Goal: Task Accomplishment & Management: Complete application form

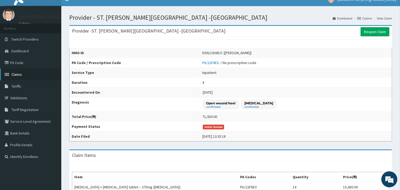
click at [24, 75] on link "Claims" at bounding box center [30, 75] width 61 height 12
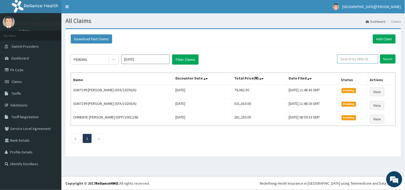
click at [351, 60] on input "text" at bounding box center [357, 58] width 41 height 9
paste input "RLD/10108/A"
click at [336, 58] on input "RLD/10108/A" at bounding box center [349, 58] width 38 height 9
type input "RLD/10108/A"
click at [393, 59] on input "Search" at bounding box center [387, 58] width 15 height 9
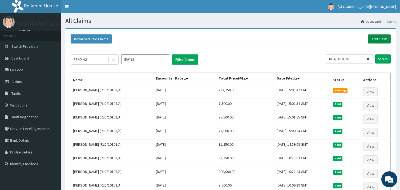
click at [377, 37] on link "Add Claim" at bounding box center [379, 38] width 23 height 9
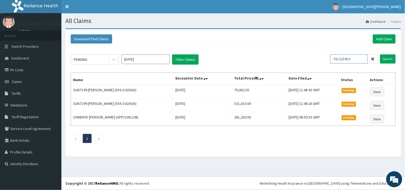
drag, startPoint x: 350, startPoint y: 60, endPoint x: 332, endPoint y: 62, distance: 18.2
click at [332, 62] on div "PENDING Oct 2025 Filter Claims PA/22F8E0 Search" at bounding box center [233, 59] width 325 height 10
paste input "RLD/10108/A"
click at [337, 57] on input "RLD/10108/A" at bounding box center [349, 58] width 38 height 9
type input "RLD/10108/A"
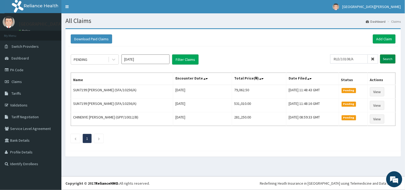
click at [387, 59] on input "Search" at bounding box center [387, 58] width 15 height 9
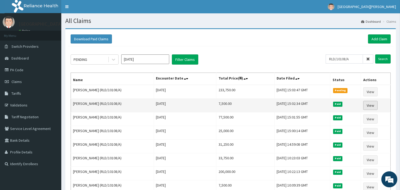
click at [373, 106] on link "View" at bounding box center [370, 105] width 14 height 9
click at [373, 102] on link "View" at bounding box center [370, 105] width 14 height 9
click at [372, 103] on link "View" at bounding box center [370, 105] width 14 height 9
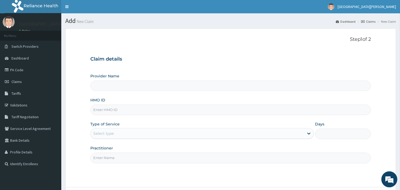
type input "ST. [PERSON_NAME][GEOGRAPHIC_DATA] -[GEOGRAPHIC_DATA]"
click at [127, 111] on input "HMO ID" at bounding box center [230, 110] width 281 height 10
paste input "GMS/10028/B"
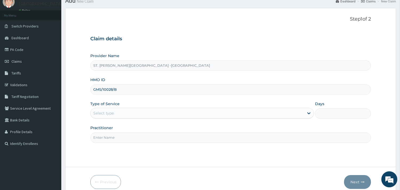
scroll to position [45, 0]
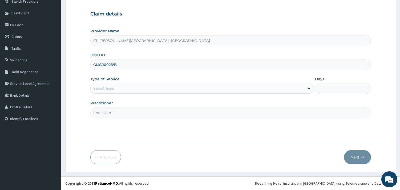
type input "GMS/10028/B"
click at [121, 89] on div "Select type" at bounding box center [198, 88] width 214 height 9
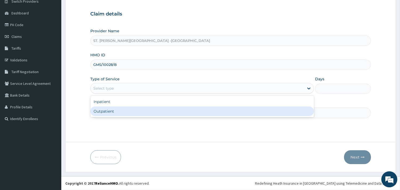
click at [119, 107] on div "Outpatient" at bounding box center [202, 111] width 224 height 10
type input "1"
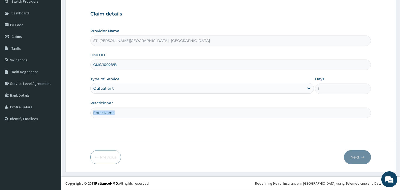
click at [119, 107] on div "Practitioner" at bounding box center [230, 109] width 281 height 18
click at [134, 119] on div "Step 1 of 2 Claim details Provider Name ST. Catherine's Specialist Hospital -Ri…" at bounding box center [230, 62] width 281 height 142
click at [92, 122] on div "Step 1 of 2 Claim details Provider Name ST. Catherine's Specialist Hospital -Ri…" at bounding box center [230, 62] width 281 height 142
click at [121, 110] on input "Practitioner" at bounding box center [230, 112] width 281 height 10
type input "ONYESOH"
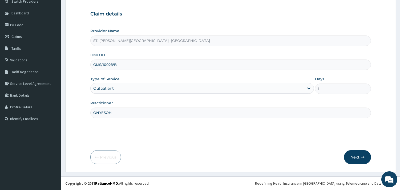
click at [361, 159] on button "Next" at bounding box center [357, 157] width 27 height 14
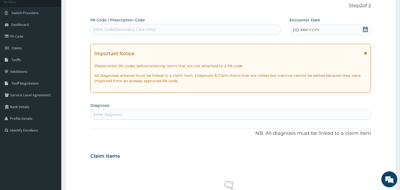
scroll to position [0, 0]
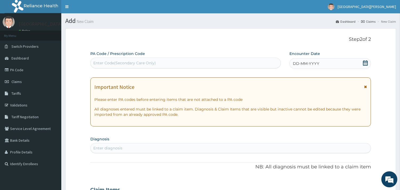
click at [367, 63] on icon at bounding box center [365, 62] width 5 height 5
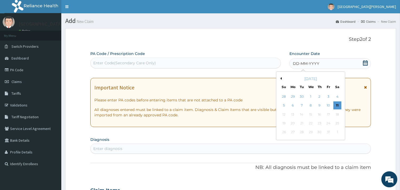
click at [193, 63] on div "Enter Code(Secondary Care Only)" at bounding box center [186, 63] width 190 height 9
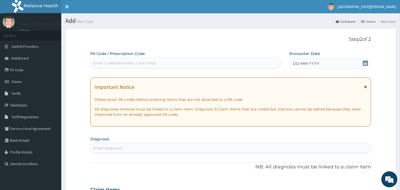
paste input "PA/585A52"
type input "PA/585A52"
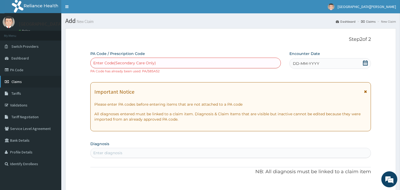
click at [13, 81] on span "Claims" at bounding box center [16, 81] width 10 height 5
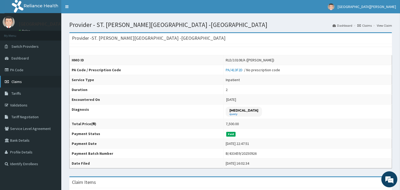
click at [19, 79] on span "Claims" at bounding box center [16, 81] width 10 height 5
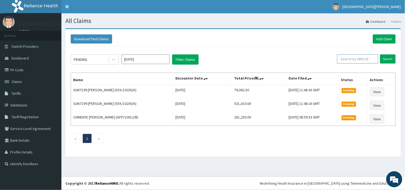
click at [355, 58] on input "text" at bounding box center [357, 58] width 41 height 9
paste input "GMS/10028/B"
click at [335, 58] on input "GMS/10028/B" at bounding box center [349, 58] width 38 height 9
type input "GMS/10028/B"
click at [389, 59] on input "Search" at bounding box center [387, 58] width 15 height 9
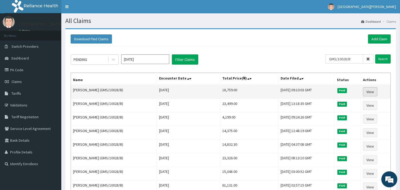
click at [373, 90] on link "View" at bounding box center [370, 91] width 14 height 9
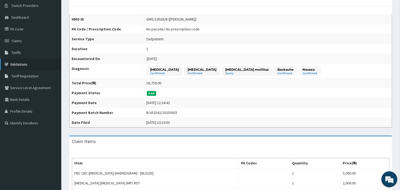
scroll to position [27, 0]
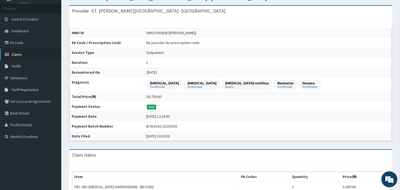
click at [28, 58] on link "Claims" at bounding box center [30, 55] width 61 height 12
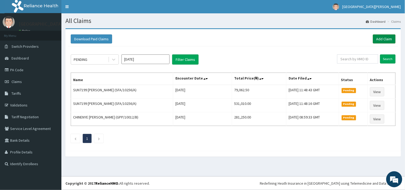
click at [385, 40] on link "Add Claim" at bounding box center [384, 38] width 23 height 9
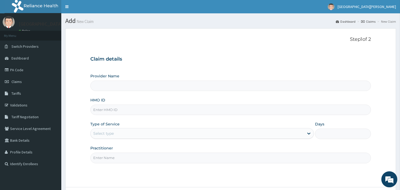
type input "ST. [PERSON_NAME][GEOGRAPHIC_DATA] -[GEOGRAPHIC_DATA]"
click at [119, 109] on input "HMO ID" at bounding box center [230, 110] width 281 height 10
paste input "PA/585A52"
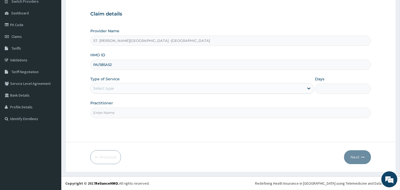
drag, startPoint x: 142, startPoint y: 67, endPoint x: 93, endPoint y: 67, distance: 48.5
click at [93, 67] on input "PA/585A52" at bounding box center [230, 64] width 281 height 10
paste input "GMS/10028/B"
type input "GMS/10028/B"
click at [119, 87] on div "Select type" at bounding box center [198, 88] width 214 height 9
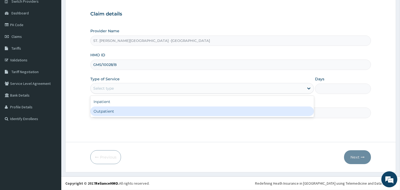
click at [118, 111] on div "Outpatient" at bounding box center [202, 111] width 224 height 10
type input "1"
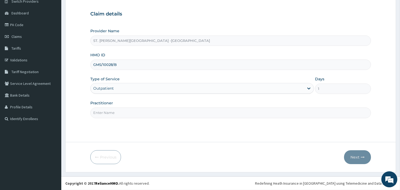
click at [113, 108] on input "Practitioner" at bounding box center [230, 112] width 281 height 10
type input "ONYESOH"
click at [358, 157] on button "Next" at bounding box center [357, 157] width 27 height 14
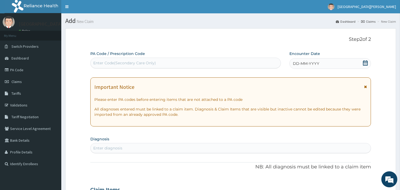
click at [183, 65] on div "Enter Code(Secondary Care Only)" at bounding box center [186, 63] width 190 height 9
paste input "PA/3F77CD"
type input "PA/3F77CD"
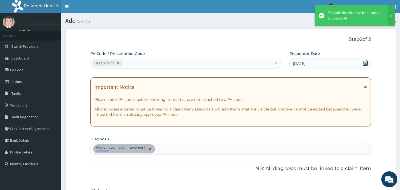
scroll to position [126, 0]
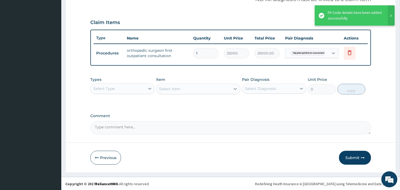
drag, startPoint x: 357, startPoint y: 155, endPoint x: 295, endPoint y: 112, distance: 76.1
click at [357, 155] on button "Submit" at bounding box center [355, 158] width 32 height 14
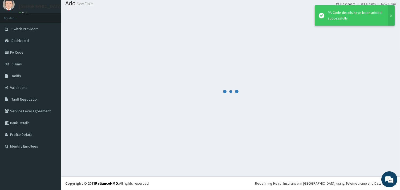
scroll to position [17, 0]
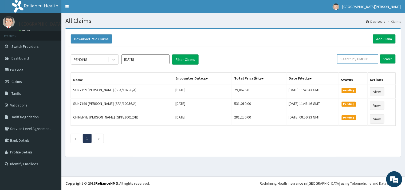
click at [344, 62] on input "text" at bounding box center [357, 58] width 41 height 9
paste input "RLD/10067/A"
click at [337, 57] on input "RLD/10067/A" at bounding box center [349, 58] width 38 height 9
type input "RLD/10067/A"
click at [389, 58] on input "Search" at bounding box center [387, 58] width 15 height 9
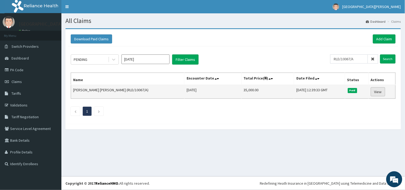
click at [379, 91] on link "View" at bounding box center [377, 91] width 14 height 9
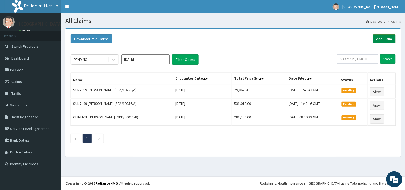
click at [376, 39] on link "Add Claim" at bounding box center [384, 38] width 23 height 9
click at [368, 57] on input "text" at bounding box center [357, 58] width 41 height 9
paste input "SFA/14516/A"
click at [337, 59] on input "SFA/14516/A" at bounding box center [349, 58] width 38 height 9
type input "SFA/14516/A"
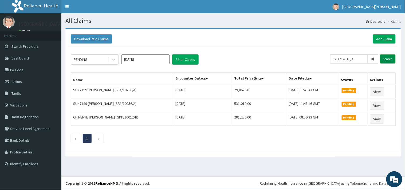
click at [395, 57] on input "Search" at bounding box center [387, 58] width 15 height 9
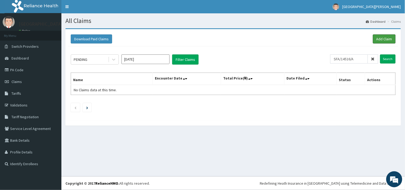
drag, startPoint x: 382, startPoint y: 38, endPoint x: 371, endPoint y: 36, distance: 10.7
click at [382, 38] on link "Add Claim" at bounding box center [384, 38] width 23 height 9
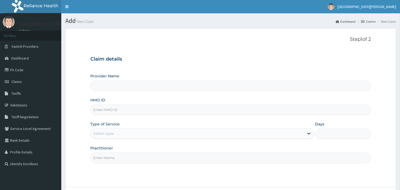
click at [162, 113] on input "HMO ID" at bounding box center [230, 110] width 281 height 10
paste input "RLD/10067/A"
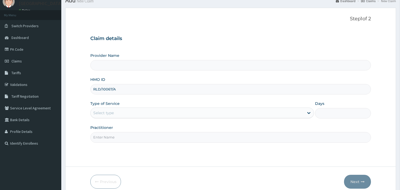
scroll to position [45, 0]
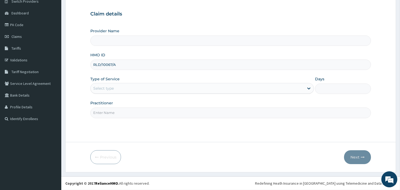
type input "RLD/10067/A"
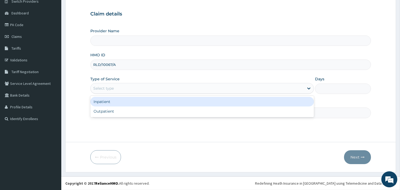
drag, startPoint x: 142, startPoint y: 88, endPoint x: 142, endPoint y: 107, distance: 18.4
click at [142, 89] on div "Select type" at bounding box center [198, 88] width 214 height 9
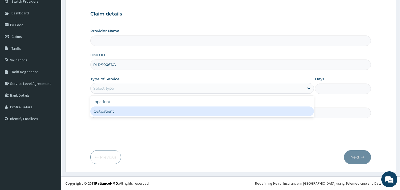
type input "ST. Catherine's Specialist Hospital -Rivers"
click at [142, 107] on div "Outpatient" at bounding box center [202, 111] width 224 height 10
type input "1"
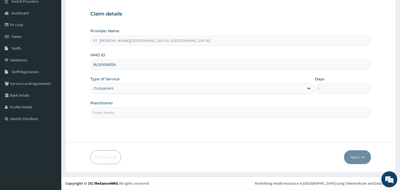
click at [147, 112] on input "Practitioner" at bounding box center [230, 112] width 281 height 10
type input "ONYESOH"
click at [355, 155] on button "Next" at bounding box center [357, 157] width 27 height 14
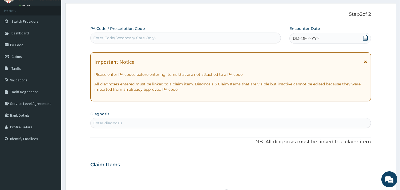
scroll to position [0, 0]
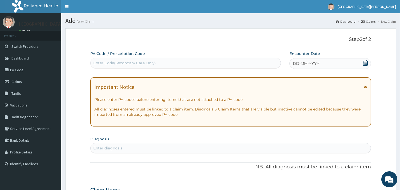
click at [223, 63] on div "Enter Code(Secondary Care Only)" at bounding box center [186, 63] width 190 height 9
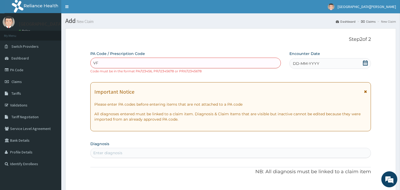
type input "V"
paste input "PA/6E623F"
type input "PA/6E623F"
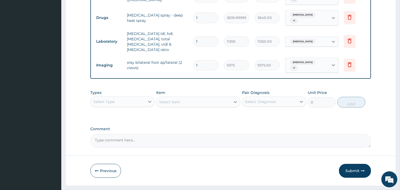
scroll to position [227, 0]
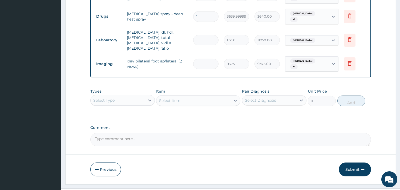
drag, startPoint x: 355, startPoint y: 160, endPoint x: 211, endPoint y: 64, distance: 172.5
click at [355, 162] on button "Submit" at bounding box center [355, 169] width 32 height 14
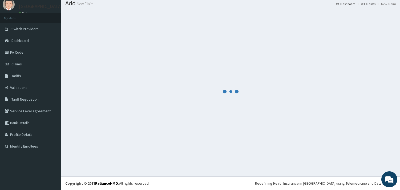
scroll to position [17, 0]
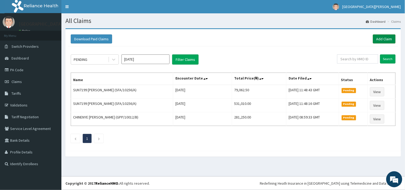
click at [382, 36] on link "Add Claim" at bounding box center [384, 38] width 23 height 9
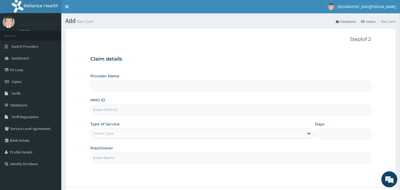
click at [173, 110] on input "HMO ID" at bounding box center [230, 110] width 281 height 10
type input "ST. [PERSON_NAME][GEOGRAPHIC_DATA] -[GEOGRAPHIC_DATA]"
paste input "RLD/10067/A"
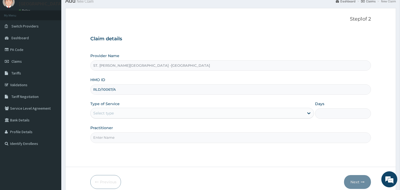
scroll to position [45, 0]
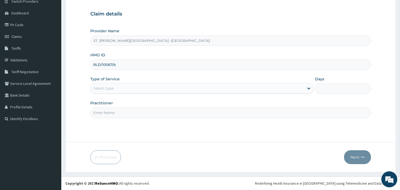
type input "RLD/10067/A"
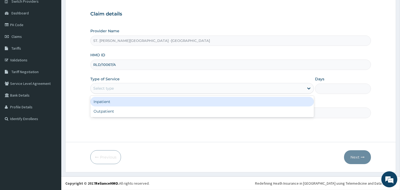
click at [135, 90] on div "Select type" at bounding box center [198, 88] width 214 height 9
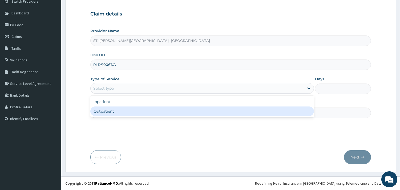
click at [136, 108] on div "Outpatient" at bounding box center [202, 111] width 224 height 10
type input "1"
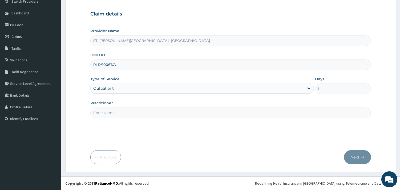
click at [135, 113] on input "Practitioner" at bounding box center [230, 112] width 281 height 10
type input "ONYESOH"
click at [359, 156] on button "Next" at bounding box center [357, 157] width 27 height 14
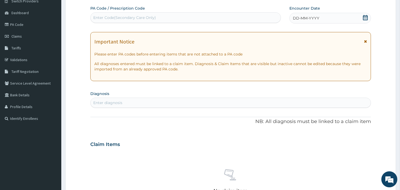
scroll to position [0, 0]
click at [210, 15] on div "Enter Code(Secondary Care Only)" at bounding box center [186, 17] width 190 height 9
paste input "PA/59AD1E"
type input "PA/59AD1E"
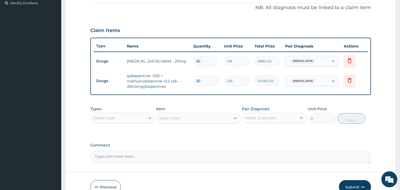
scroll to position [190, 0]
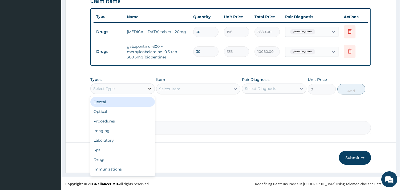
click at [148, 89] on icon at bounding box center [149, 88] width 5 height 5
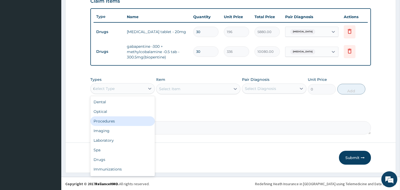
type input "dr"
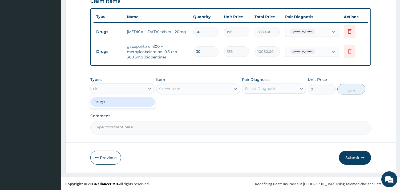
click at [118, 101] on div "Drugs" at bounding box center [122, 102] width 65 height 10
click at [191, 86] on div "Select Item" at bounding box center [198, 88] width 84 height 11
click at [191, 87] on div "Select Item" at bounding box center [198, 88] width 84 height 11
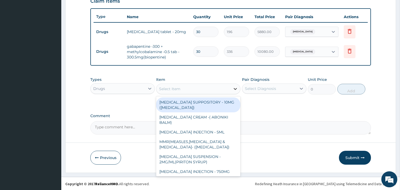
click at [237, 88] on icon at bounding box center [235, 89] width 3 height 2
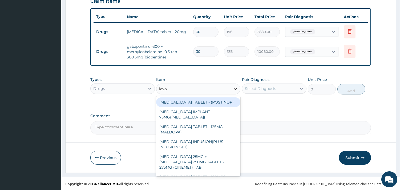
type input "levof"
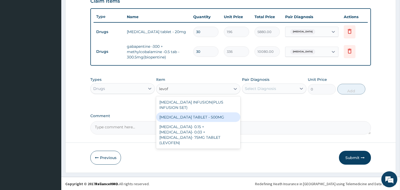
click at [225, 119] on div "LEVOFLOXACIN TABLET - 500MG" at bounding box center [198, 117] width 84 height 10
type input "196"
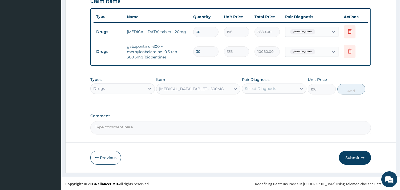
click at [278, 88] on div "Select Diagnosis" at bounding box center [269, 88] width 54 height 9
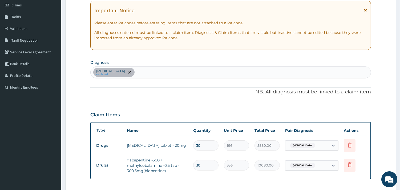
scroll to position [71, 0]
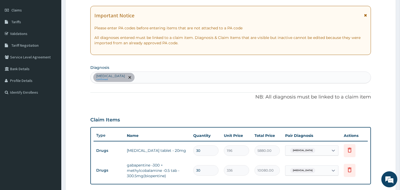
click at [142, 76] on div "Hyperlipidemia confirmed" at bounding box center [231, 77] width 280 height 11
type input "musculo"
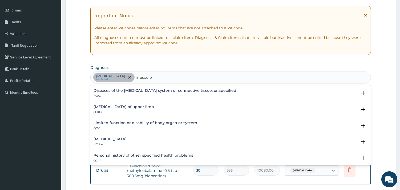
click at [149, 90] on h4 "Diseases of the musculoskeletal system or connective tissue, unspecified" at bounding box center [165, 91] width 143 height 4
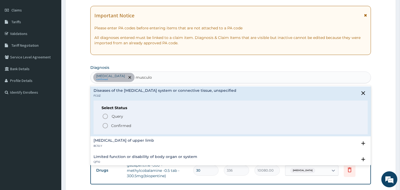
click at [105, 126] on icon "status option filled" at bounding box center [105, 125] width 6 height 6
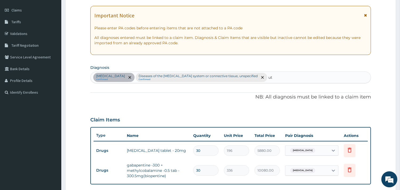
type input "uti"
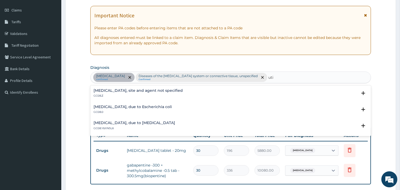
click at [109, 89] on h4 "Urinary tract infection, site and agent not specified" at bounding box center [138, 91] width 89 height 4
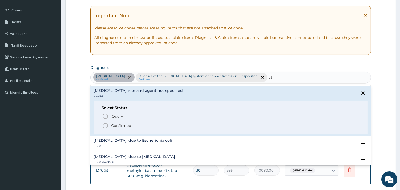
click at [106, 124] on icon "status option filled" at bounding box center [105, 125] width 6 height 6
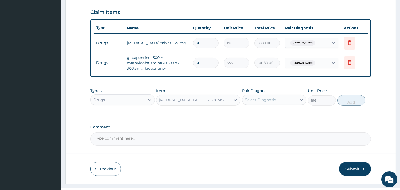
scroll to position [190, 0]
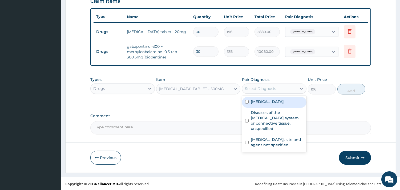
click at [264, 89] on div "Select Diagnosis" at bounding box center [260, 88] width 31 height 5
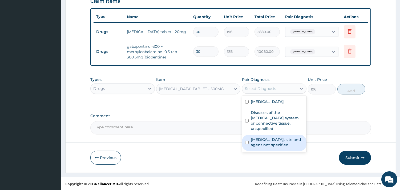
click at [280, 139] on label "Urinary tract infection, site and agent not specified" at bounding box center [277, 142] width 53 height 11
checkbox input "true"
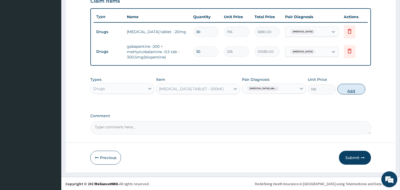
click at [350, 90] on button "Add" at bounding box center [352, 89] width 28 height 11
type input "0"
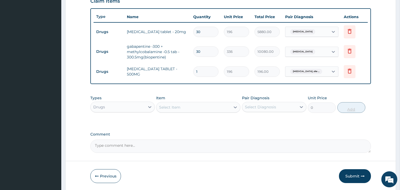
type input "0.00"
type input "5"
type input "980.00"
type input "5"
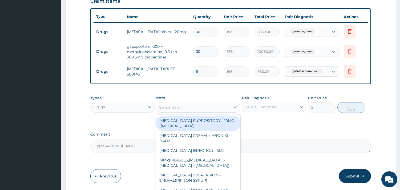
click at [216, 109] on div "Select Item" at bounding box center [194, 107] width 74 height 9
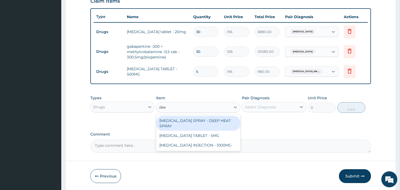
type input "deep"
click at [217, 126] on div "METHYL SALICYLATE SPRAY - DEEP HEAT SPRAY" at bounding box center [198, 123] width 84 height 15
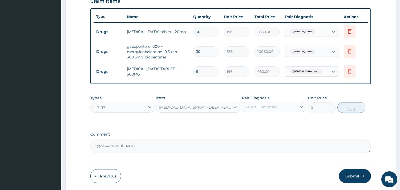
type input "3639.9999999999995"
click at [278, 103] on div "Select Diagnosis" at bounding box center [269, 107] width 54 height 9
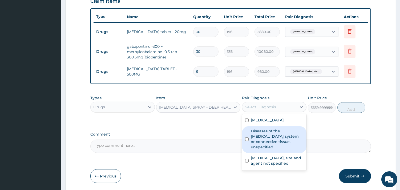
click at [279, 141] on label "Diseases of the musculoskeletal system or connective tissue, unspecified" at bounding box center [277, 138] width 53 height 21
checkbox input "true"
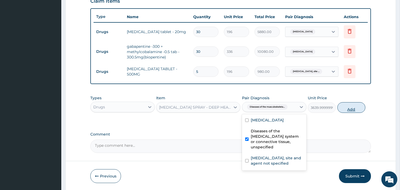
click at [346, 107] on button "Add" at bounding box center [352, 107] width 28 height 11
type input "0"
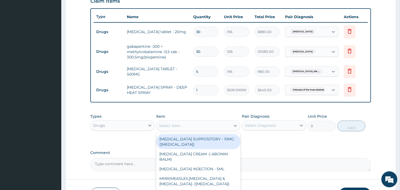
click at [183, 124] on div "Select Item" at bounding box center [194, 125] width 74 height 9
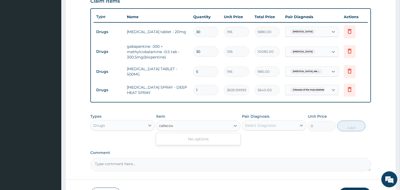
type input "celeco"
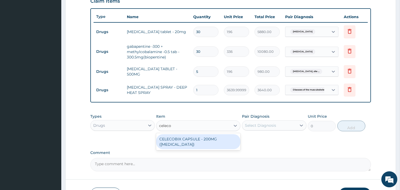
click at [195, 135] on div "CELECOBIX CAPSULE - 200MG (CELEBREX)" at bounding box center [198, 141] width 84 height 15
type input "224"
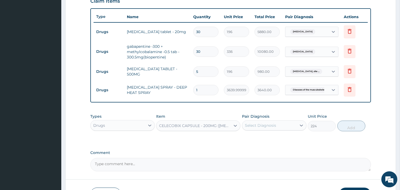
click at [266, 123] on div "Select Diagnosis" at bounding box center [260, 125] width 31 height 5
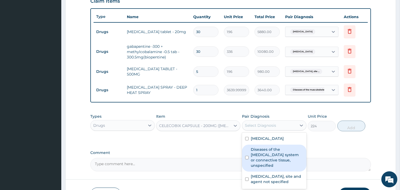
click at [278, 162] on label "Diseases of the musculoskeletal system or connective tissue, unspecified" at bounding box center [277, 157] width 53 height 21
checkbox input "true"
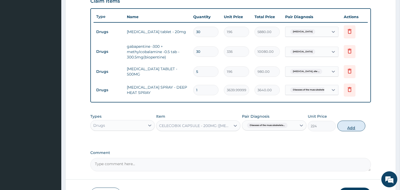
click at [358, 129] on button "Add" at bounding box center [352, 126] width 28 height 11
type input "0"
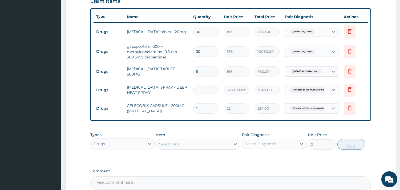
type input "10"
type input "2240.00"
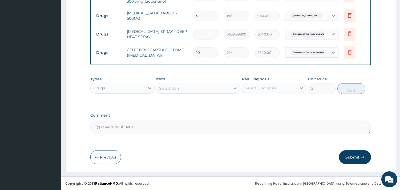
type input "10"
click at [355, 159] on button "Submit" at bounding box center [355, 157] width 32 height 14
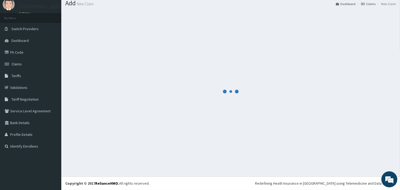
scroll to position [17, 0]
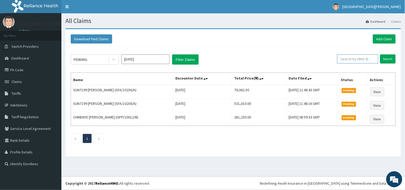
click at [355, 60] on input "text" at bounding box center [357, 58] width 41 height 9
paste input "FMC/11894/A"
click at [335, 59] on input "FMC/11894/A" at bounding box center [349, 58] width 38 height 9
type input "FMC/11894/A"
click at [384, 58] on input "Search" at bounding box center [387, 58] width 15 height 9
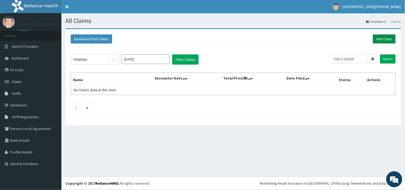
click at [386, 36] on link "Add Claim" at bounding box center [384, 38] width 23 height 9
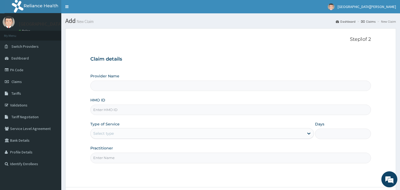
type input "ST. [PERSON_NAME][GEOGRAPHIC_DATA] -[GEOGRAPHIC_DATA]"
click at [166, 110] on input "HMO ID" at bounding box center [230, 110] width 281 height 10
paste input "SFA/14516/A"
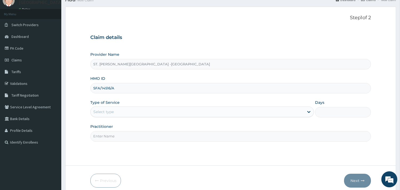
scroll to position [45, 0]
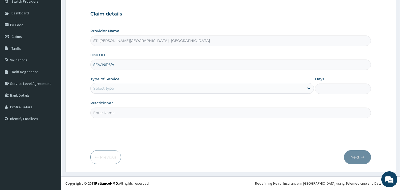
type input "SFA/14516/A"
click at [139, 87] on div "Select type" at bounding box center [198, 88] width 214 height 9
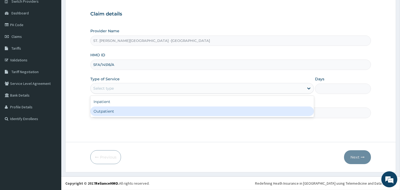
drag, startPoint x: 129, startPoint y: 113, endPoint x: 129, endPoint y: 116, distance: 3.6
click at [130, 112] on div "Outpatient" at bounding box center [202, 111] width 224 height 10
type input "1"
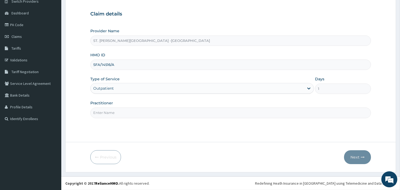
click at [129, 114] on input "Practitioner" at bounding box center [230, 112] width 281 height 10
type input "[PERSON_NAME]"
click at [371, 153] on div "Next" at bounding box center [357, 157] width 27 height 14
click at [350, 155] on button "Next" at bounding box center [357, 157] width 27 height 14
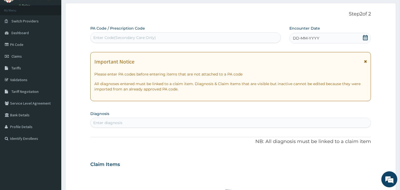
scroll to position [0, 0]
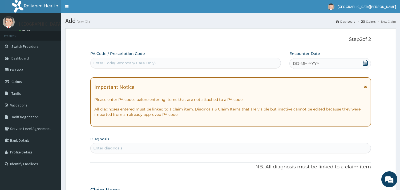
drag, startPoint x: 364, startPoint y: 62, endPoint x: 362, endPoint y: 66, distance: 4.3
click at [364, 62] on icon at bounding box center [365, 62] width 5 height 5
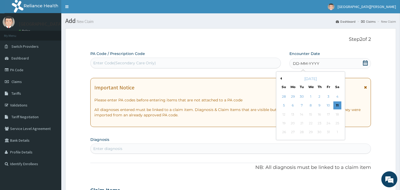
click at [280, 78] on button "Previous Month" at bounding box center [280, 78] width 3 height 3
click at [330, 122] on div "26" at bounding box center [329, 123] width 8 height 8
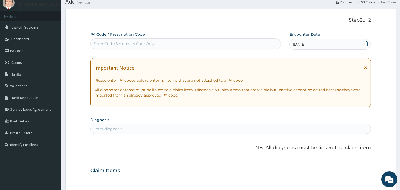
scroll to position [30, 0]
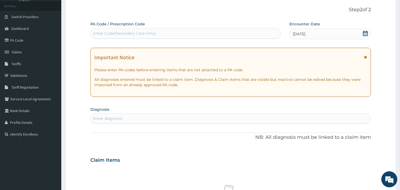
click at [197, 115] on div "Enter diagnosis" at bounding box center [231, 118] width 280 height 9
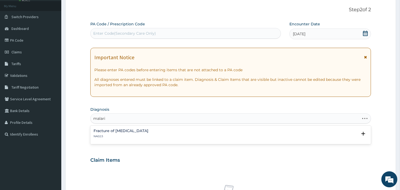
type input "malaria"
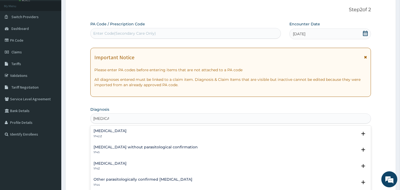
drag, startPoint x: 177, startPoint y: 129, endPoint x: 170, endPoint y: 133, distance: 7.8
click at [177, 128] on div "Plasmodium malariae malaria without complication 1F42.Z Select Status Query Que…" at bounding box center [230, 135] width 281 height 16
click at [121, 129] on h4 "Plasmodium malariae malaria without complication" at bounding box center [110, 131] width 33 height 4
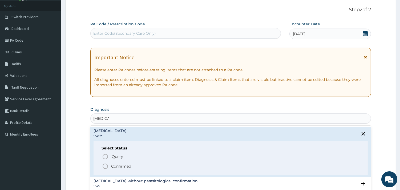
click at [105, 161] on div "Query Query covers suspected (?), Keep in view (kiv), Ruled out (r/o) Confirmed" at bounding box center [231, 161] width 258 height 16
click at [106, 165] on icon "status option filled" at bounding box center [105, 166] width 6 height 6
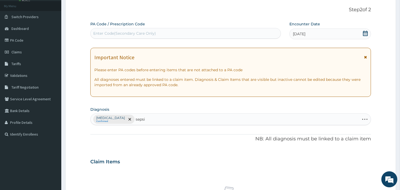
type input "sepsis"
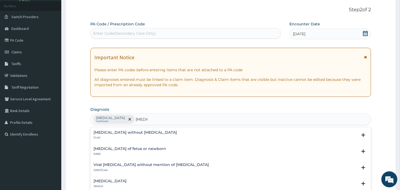
click at [107, 131] on h4 "Sepsis without septic shock" at bounding box center [135, 132] width 83 height 4
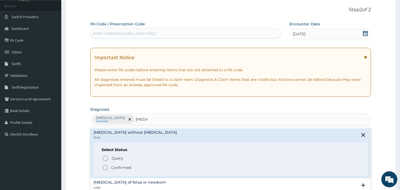
click at [107, 167] on icon "status option filled" at bounding box center [105, 167] width 6 height 6
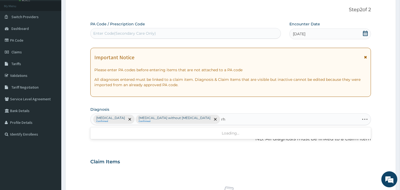
type input "r"
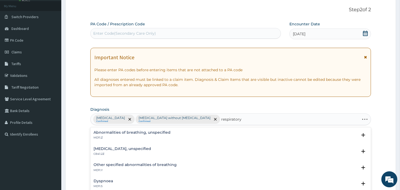
type input "respiratory"
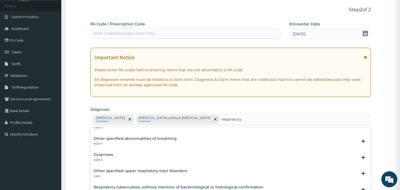
scroll to position [59, 0]
click at [147, 170] on h4 "Other specified upper respiratory tract disorders" at bounding box center [141, 170] width 94 height 4
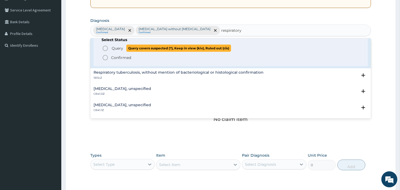
scroll to position [118, 0]
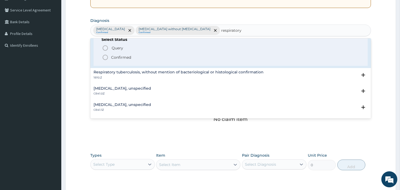
click at [105, 57] on icon "status option filled" at bounding box center [105, 57] width 6 height 6
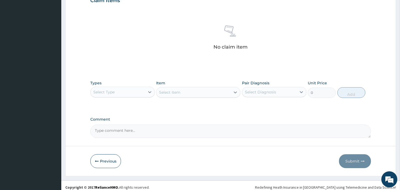
scroll to position [195, 0]
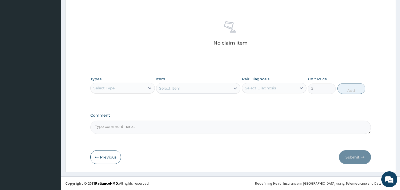
click at [129, 87] on div "Select Type" at bounding box center [118, 88] width 54 height 9
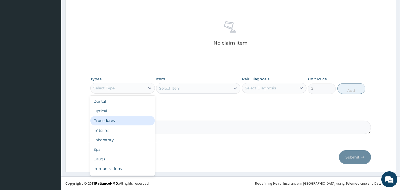
click at [124, 123] on div "Procedures" at bounding box center [122, 121] width 65 height 10
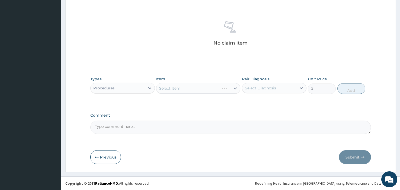
click at [199, 88] on div "Select Item" at bounding box center [198, 88] width 84 height 11
click at [225, 90] on div "Select Item" at bounding box center [198, 88] width 84 height 11
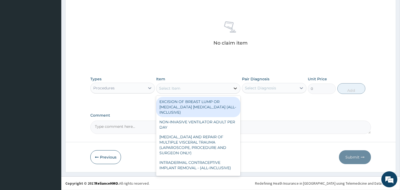
click at [234, 90] on icon at bounding box center [235, 88] width 5 height 5
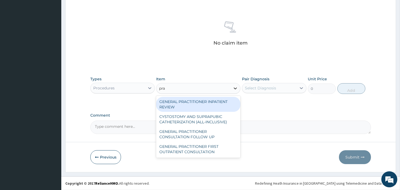
type input "prac"
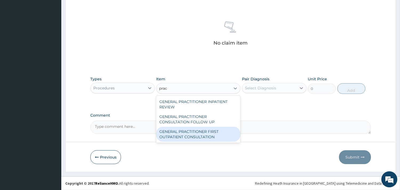
drag, startPoint x: 206, startPoint y: 137, endPoint x: 225, endPoint y: 116, distance: 28.0
click at [206, 136] on div "GENERAL PRACTITIONER FIRST OUTPATIENT CONSULTATION" at bounding box center [198, 134] width 84 height 15
type input "3750"
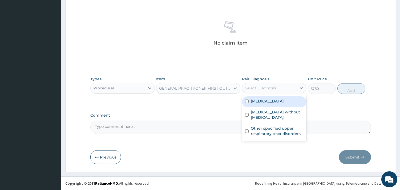
click at [269, 88] on div "Select Diagnosis" at bounding box center [260, 87] width 31 height 5
click at [273, 103] on label "Plasmodium malariae malaria without complication" at bounding box center [267, 100] width 33 height 5
checkbox input "true"
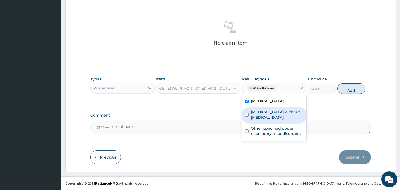
click at [275, 120] on label "Sepsis without septic shock" at bounding box center [277, 114] width 53 height 11
checkbox input "true"
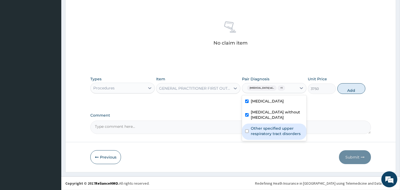
click at [275, 136] on label "Other specified upper respiratory tract disorders" at bounding box center [277, 131] width 53 height 11
checkbox input "true"
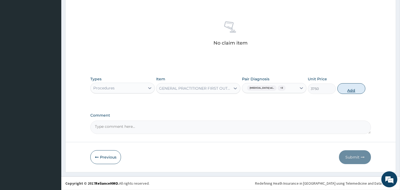
click at [342, 94] on button "Add" at bounding box center [352, 88] width 28 height 11
type input "0"
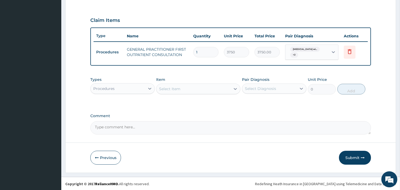
click at [132, 84] on div "Procedures" at bounding box center [118, 88] width 54 height 9
type input "lab"
drag, startPoint x: 129, startPoint y: 103, endPoint x: 183, endPoint y: 89, distance: 56.3
click at [129, 103] on div "Laboratory" at bounding box center [122, 102] width 65 height 10
click at [190, 85] on div "Select Item" at bounding box center [198, 88] width 84 height 11
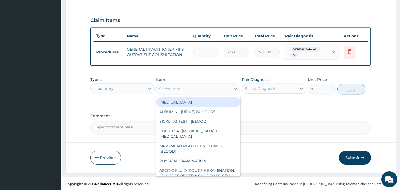
click at [195, 89] on div "Select Item" at bounding box center [194, 89] width 74 height 9
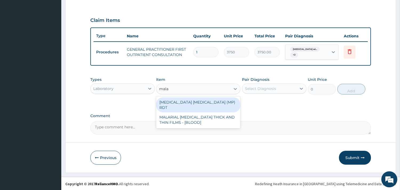
type input "malar"
click at [205, 104] on div "MALARIA PARASITE (MP) RDT" at bounding box center [198, 104] width 84 height 15
type input "2000"
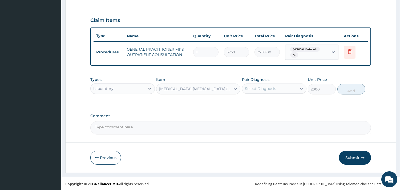
click at [251, 92] on div "Select Diagnosis" at bounding box center [269, 88] width 54 height 9
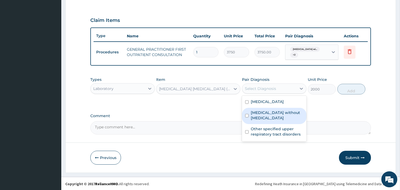
click at [272, 121] on label "Sepsis without septic shock" at bounding box center [277, 115] width 53 height 11
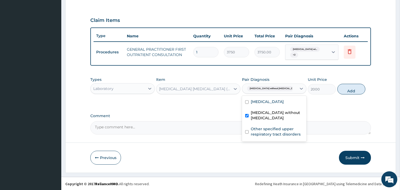
click at [272, 121] on label "Sepsis without septic shock" at bounding box center [277, 115] width 53 height 11
checkbox input "false"
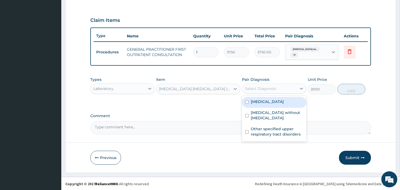
drag, startPoint x: 268, startPoint y: 109, endPoint x: 281, endPoint y: 104, distance: 14.0
click at [268, 104] on label "Plasmodium malariae malaria without complication" at bounding box center [267, 101] width 33 height 5
checkbox input "true"
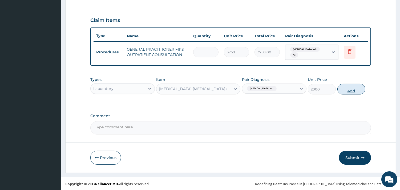
click at [346, 85] on button "Add" at bounding box center [352, 89] width 28 height 11
type input "0"
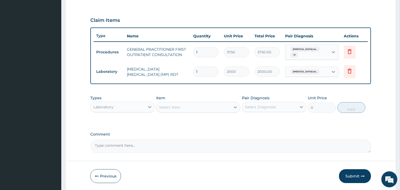
click at [140, 107] on div "Laboratory" at bounding box center [118, 107] width 54 height 9
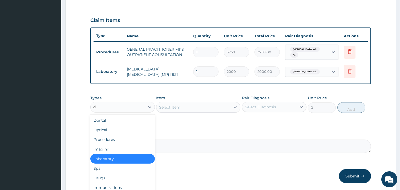
type input "dr"
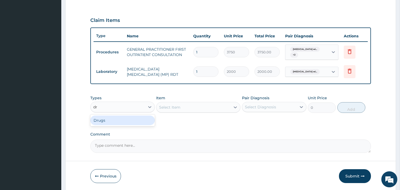
click at [139, 121] on div "Drugs" at bounding box center [122, 120] width 65 height 10
click at [200, 107] on div "Select Item" at bounding box center [198, 107] width 84 height 11
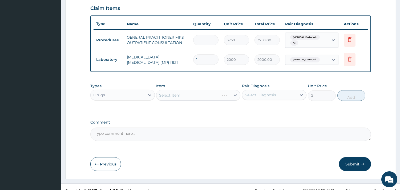
scroll to position [190, 0]
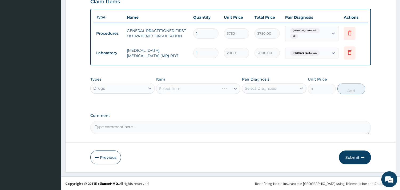
click at [201, 89] on div "Select Item" at bounding box center [198, 88] width 84 height 11
click at [135, 86] on div "Drugs" at bounding box center [118, 88] width 54 height 9
type input "lab"
click at [129, 100] on div "Laboratory" at bounding box center [122, 102] width 65 height 10
click at [226, 89] on div "Select Item" at bounding box center [198, 88] width 84 height 11
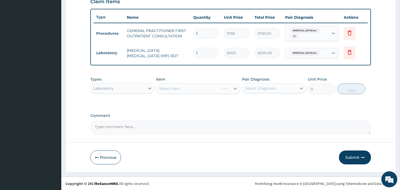
click at [236, 87] on div "Select Item" at bounding box center [198, 88] width 84 height 11
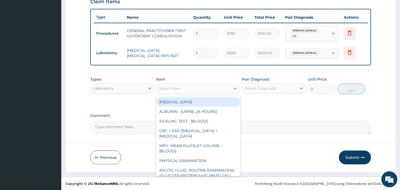
click at [230, 87] on div "Select Item" at bounding box center [194, 88] width 74 height 9
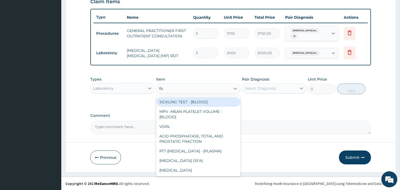
type input "fbc"
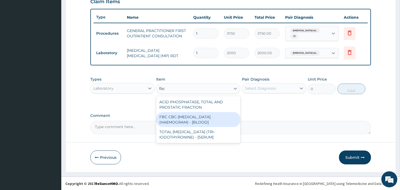
drag, startPoint x: 204, startPoint y: 123, endPoint x: 218, endPoint y: 118, distance: 15.4
click at [205, 123] on div "FBC CBC-COMPLETE BLOOD COUNT (HAEMOGRAM) - [BLOOD]" at bounding box center [198, 119] width 84 height 15
type input "5000"
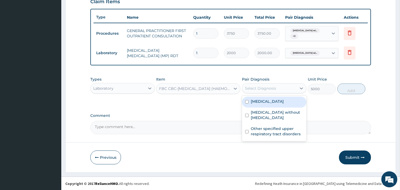
click at [272, 84] on div "Select Diagnosis" at bounding box center [269, 88] width 54 height 9
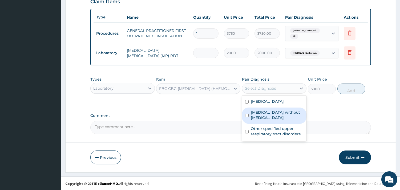
drag, startPoint x: 271, startPoint y: 119, endPoint x: 278, endPoint y: 115, distance: 8.1
click at [271, 119] on div "Sepsis without septic shock" at bounding box center [274, 115] width 65 height 16
checkbox input "true"
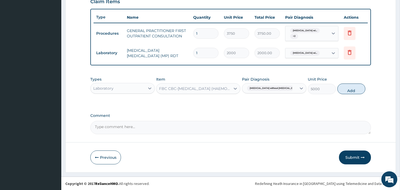
drag, startPoint x: 351, startPoint y: 89, endPoint x: 334, endPoint y: 89, distance: 16.8
click at [351, 89] on button "Add" at bounding box center [352, 88] width 28 height 11
type input "0"
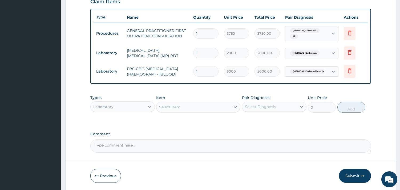
click at [119, 106] on div "Laboratory" at bounding box center [118, 106] width 54 height 9
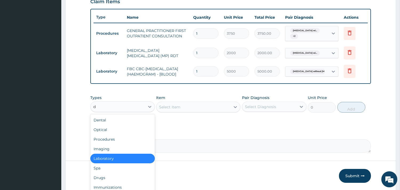
type input "dr"
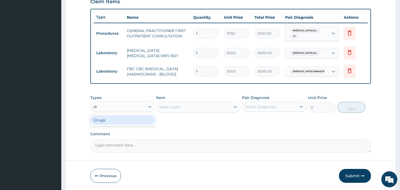
click at [120, 122] on div "Drugs" at bounding box center [122, 120] width 65 height 10
click at [176, 106] on div "Select Item" at bounding box center [198, 107] width 84 height 11
click at [199, 109] on div "Select Item" at bounding box center [198, 107] width 84 height 11
click at [198, 107] on div "Select Item" at bounding box center [198, 107] width 84 height 11
click at [201, 112] on div "Select Item" at bounding box center [198, 107] width 84 height 11
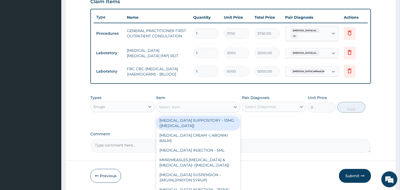
click at [212, 108] on div "Select Item" at bounding box center [194, 107] width 74 height 9
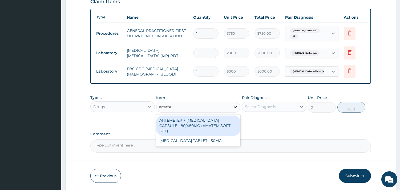
type input "amatem"
click at [206, 123] on div "ARTEMETER + LUMEFANTRINE CAPSULE - 80/480MG (AMATEM SOFT GEL)" at bounding box center [198, 125] width 84 height 20
type input "420"
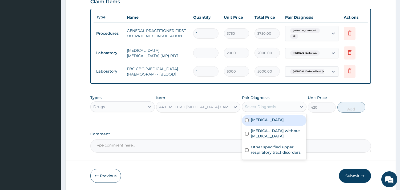
click at [268, 109] on div "Select Diagnosis" at bounding box center [260, 106] width 31 height 5
click at [270, 122] on label "[MEDICAL_DATA]" at bounding box center [267, 119] width 33 height 5
checkbox input "true"
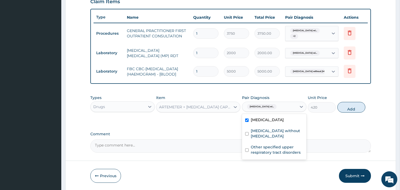
click at [344, 107] on button "Add" at bounding box center [352, 107] width 28 height 11
type input "0"
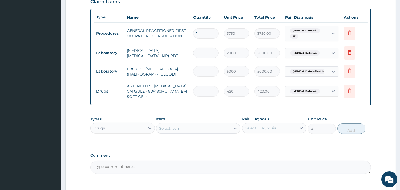
type input "0.00"
type input "6"
type input "2520.00"
type input "6"
click at [196, 133] on div "Select Item" at bounding box center [194, 128] width 74 height 9
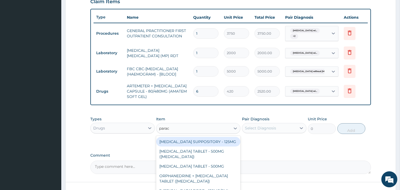
type input "parace"
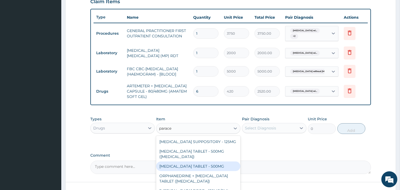
click at [207, 171] on div "[MEDICAL_DATA] TABLET - 500MG" at bounding box center [198, 166] width 84 height 10
type input "33.599999999999994"
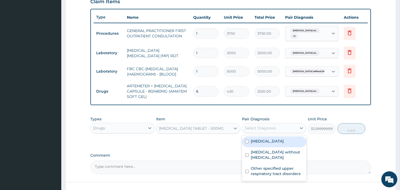
click at [270, 129] on div "Select Diagnosis" at bounding box center [260, 127] width 31 height 5
drag, startPoint x: 275, startPoint y: 153, endPoint x: 287, endPoint y: 150, distance: 12.8
click at [275, 144] on label "[MEDICAL_DATA]" at bounding box center [267, 140] width 33 height 5
checkbox input "true"
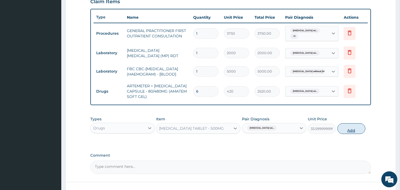
click at [364, 131] on button "Add" at bounding box center [352, 128] width 28 height 11
type input "0"
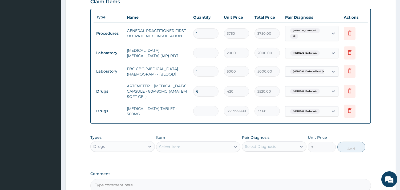
type input "18"
type input "604.80"
type input "18"
click at [195, 151] on div "Select Item" at bounding box center [194, 146] width 74 height 9
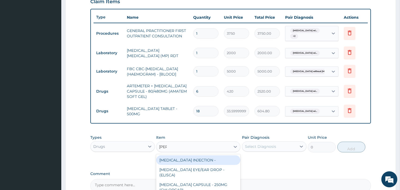
type input "lorat"
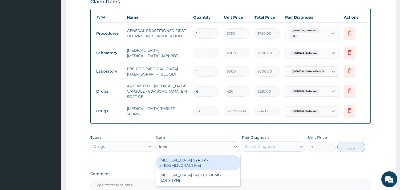
click at [190, 165] on div "[MEDICAL_DATA] SYRUP - 5MG/5ML(LORACTIVE)" at bounding box center [198, 162] width 84 height 15
type input "1232"
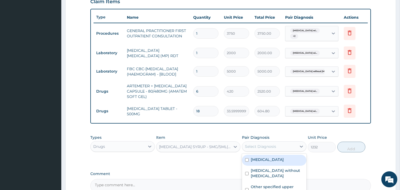
click at [255, 149] on div "Select Diagnosis" at bounding box center [260, 146] width 31 height 5
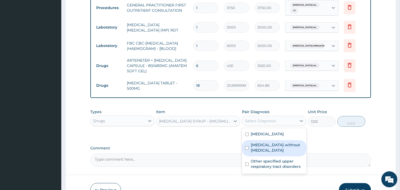
scroll to position [249, 0]
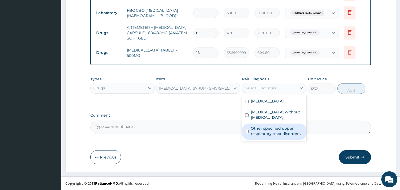
click at [270, 136] on label "Other specified upper respiratory tract disorders" at bounding box center [277, 131] width 53 height 11
checkbox input "true"
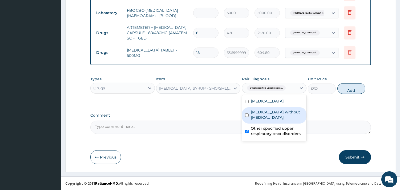
click at [351, 91] on button "Add" at bounding box center [352, 88] width 28 height 11
type input "0"
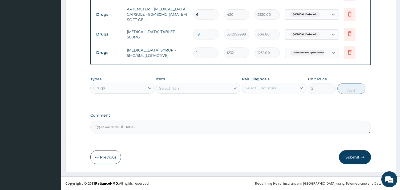
drag, startPoint x: 342, startPoint y: 157, endPoint x: 328, endPoint y: 157, distance: 13.6
click at [342, 157] on button "Submit" at bounding box center [355, 157] width 32 height 14
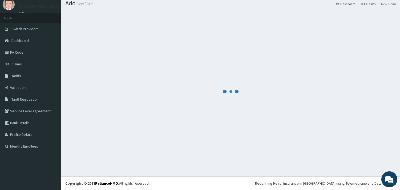
scroll to position [17, 0]
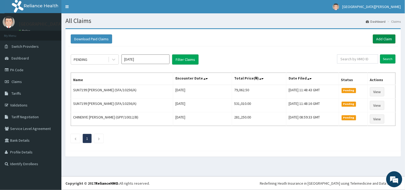
click at [381, 38] on link "Add Claim" at bounding box center [384, 38] width 23 height 9
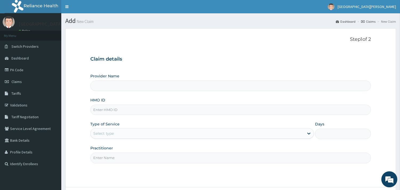
click at [135, 112] on input "HMO ID" at bounding box center [230, 110] width 281 height 10
paste input "FMC/11894/A"
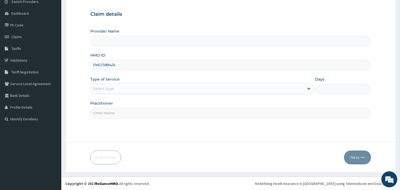
scroll to position [45, 0]
type input "FMC/11894/A"
type input "ST. [PERSON_NAME][GEOGRAPHIC_DATA] -[GEOGRAPHIC_DATA]"
click at [118, 88] on div "Select type" at bounding box center [198, 88] width 214 height 9
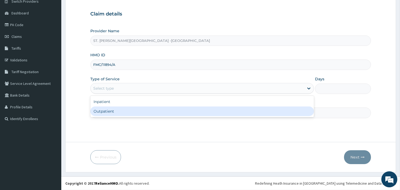
click at [119, 111] on div "Outpatient" at bounding box center [202, 111] width 224 height 10
type input "1"
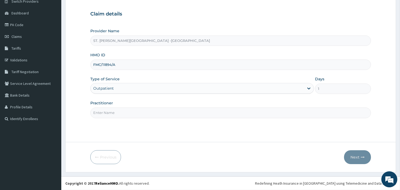
click at [119, 111] on input "Practitioner" at bounding box center [230, 112] width 281 height 10
type input "ONYESOH"
click at [355, 161] on button "Next" at bounding box center [357, 157] width 27 height 14
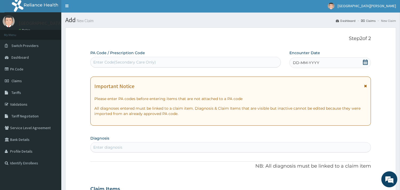
scroll to position [0, 0]
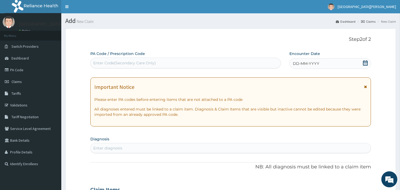
click at [206, 61] on div "Enter Code(Secondary Care Only)" at bounding box center [186, 63] width 190 height 9
paste input "PA/F39513"
type input "PA/F39513"
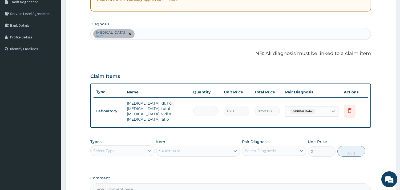
scroll to position [128, 0]
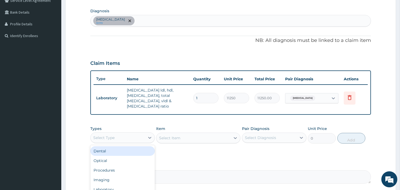
click at [139, 134] on div "Select Type" at bounding box center [118, 137] width 54 height 9
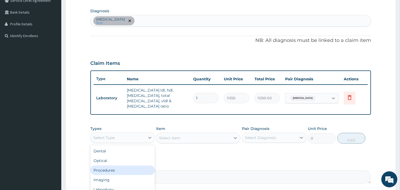
click at [123, 165] on div "Procedures" at bounding box center [122, 170] width 65 height 10
click at [204, 135] on div "Select Item" at bounding box center [198, 138] width 84 height 11
click at [193, 133] on div "Select Item" at bounding box center [198, 138] width 84 height 11
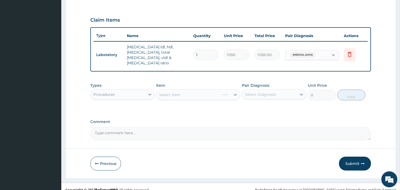
scroll to position [171, 0]
click at [284, 90] on div "Select Diagnosis" at bounding box center [269, 94] width 54 height 9
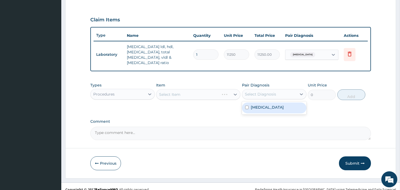
click at [274, 105] on label "Essential hypertension" at bounding box center [267, 107] width 33 height 5
checkbox input "true"
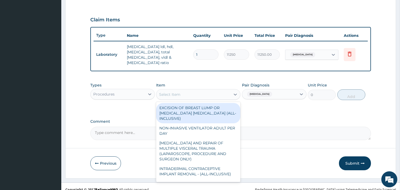
click at [227, 90] on div "Select Item" at bounding box center [194, 94] width 74 height 9
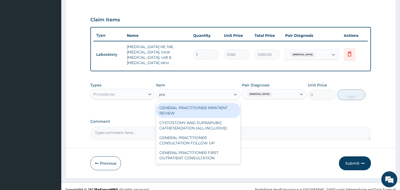
type input "prac"
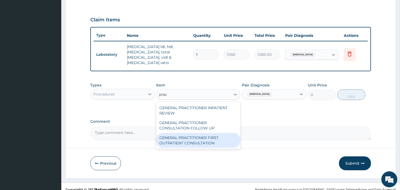
click at [210, 137] on div "GENERAL PRACTITIONER FIRST OUTPATIENT CONSULTATION" at bounding box center [198, 140] width 84 height 15
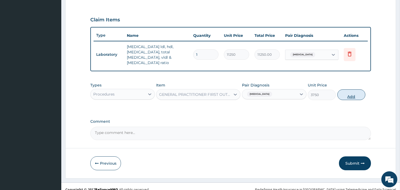
click at [359, 90] on button "Add" at bounding box center [352, 94] width 28 height 11
type input "0"
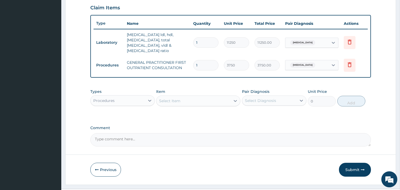
scroll to position [190, 0]
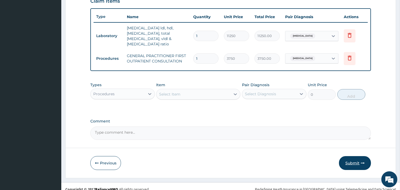
click at [358, 163] on button "Submit" at bounding box center [355, 163] width 32 height 14
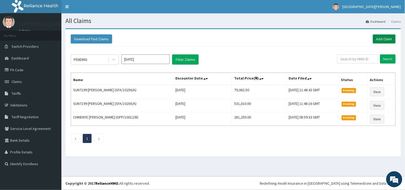
click at [388, 38] on link "Add Claim" at bounding box center [384, 38] width 23 height 9
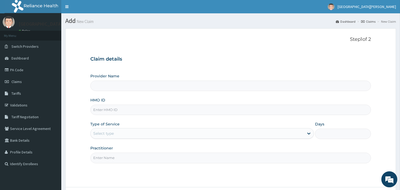
click at [133, 111] on input "HMO ID" at bounding box center [230, 110] width 281 height 10
paste input "RCW/10064/A"
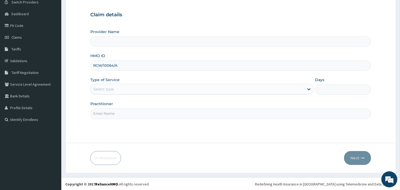
scroll to position [45, 0]
type input "RCW/10064/A"
click at [133, 87] on div "Select type" at bounding box center [198, 88] width 214 height 9
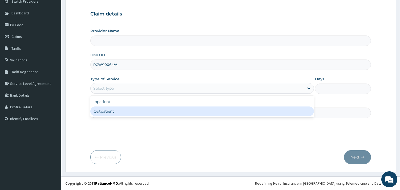
type input "ST. [PERSON_NAME][GEOGRAPHIC_DATA] -[GEOGRAPHIC_DATA]"
click at [132, 110] on div "Outpatient" at bounding box center [202, 111] width 224 height 10
type input "1"
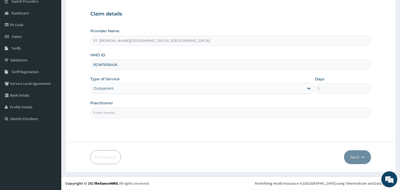
click at [133, 111] on input "Practitioner" at bounding box center [230, 112] width 281 height 10
type input "ONYESOH"
click at [363, 161] on button "Next" at bounding box center [357, 157] width 27 height 14
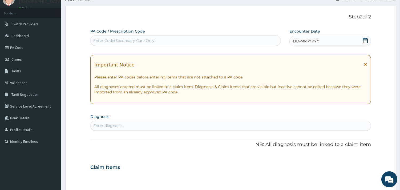
scroll to position [0, 0]
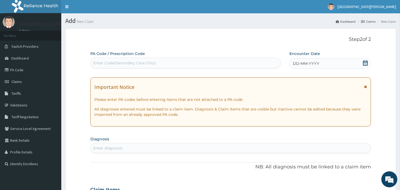
click at [365, 62] on icon at bounding box center [365, 62] width 5 height 5
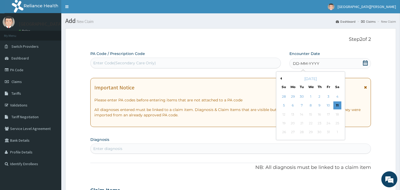
drag, startPoint x: 281, startPoint y: 79, endPoint x: 297, endPoint y: 105, distance: 30.9
click at [281, 79] on button "Previous Month" at bounding box center [280, 78] width 3 height 3
click at [333, 123] on div "21 22 23 24 25 26 27" at bounding box center [311, 123] width 62 height 9
click at [326, 125] on div "26" at bounding box center [329, 123] width 8 height 8
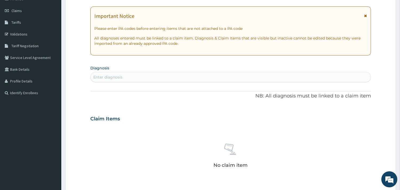
scroll to position [89, 0]
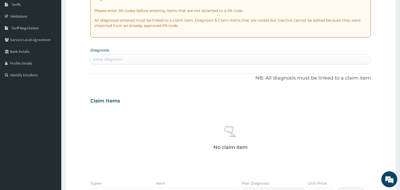
click at [164, 59] on div "Enter diagnosis" at bounding box center [231, 59] width 280 height 9
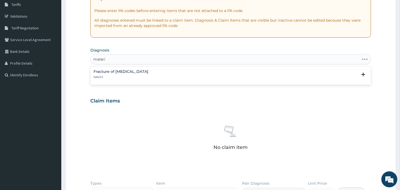
type input "malaria"
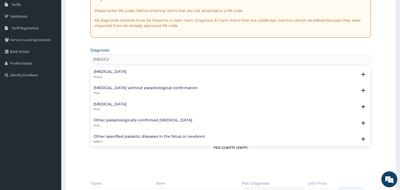
click at [124, 72] on h4 "Plasmodium malariae malaria without complication" at bounding box center [110, 72] width 33 height 4
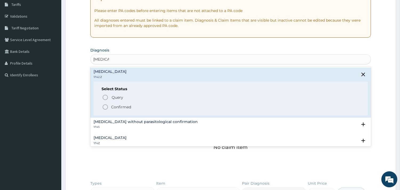
click at [105, 106] on icon "status option filled" at bounding box center [105, 107] width 6 height 6
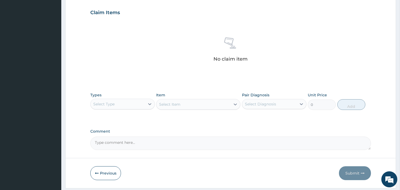
scroll to position [195, 0]
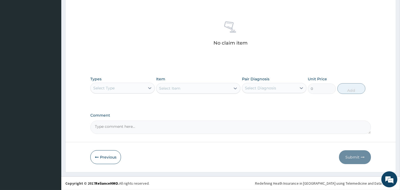
click at [153, 81] on div "Types Select Type" at bounding box center [122, 85] width 65 height 18
click at [148, 89] on icon at bounding box center [149, 87] width 5 height 5
type input "pr"
click at [145, 106] on div "Procedures" at bounding box center [122, 101] width 65 height 12
click at [145, 102] on div "Procedures" at bounding box center [122, 102] width 65 height 10
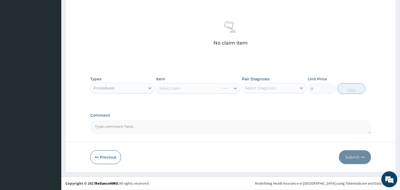
click at [205, 87] on div "Select Item" at bounding box center [198, 88] width 84 height 11
click at [235, 87] on div "Select Item" at bounding box center [198, 88] width 84 height 11
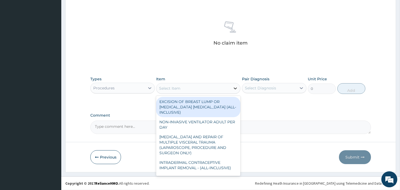
click at [234, 87] on icon at bounding box center [235, 88] width 3 height 2
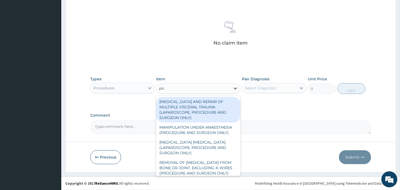
type input "prac"
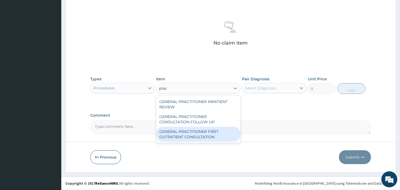
click at [217, 133] on div "GENERAL PRACTITIONER FIRST OUTPATIENT CONSULTATION" at bounding box center [198, 134] width 84 height 15
type input "3750"
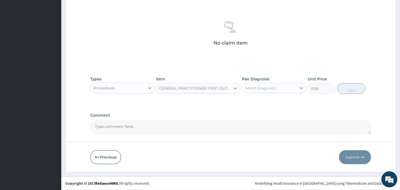
click at [267, 85] on div "Select Diagnosis" at bounding box center [269, 88] width 54 height 9
click at [273, 103] on label "Plasmodium malariae malaria without complication" at bounding box center [267, 100] width 33 height 5
checkbox input "true"
click at [353, 89] on button "Add" at bounding box center [352, 88] width 28 height 11
type input "0"
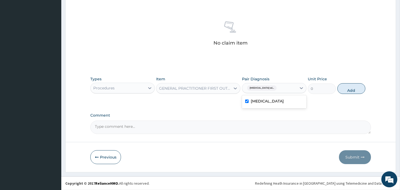
scroll to position [169, 0]
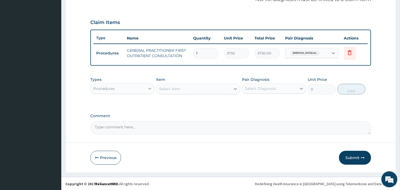
click at [148, 89] on icon at bounding box center [149, 88] width 5 height 5
type input "lab"
drag, startPoint x: 110, startPoint y: 98, endPoint x: 127, endPoint y: 95, distance: 16.7
click at [113, 98] on div "Laboratory" at bounding box center [122, 102] width 65 height 10
click at [185, 86] on div "Select Item" at bounding box center [198, 88] width 84 height 11
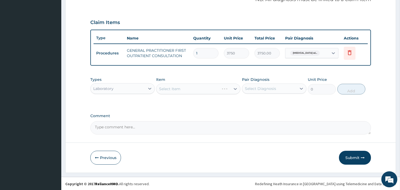
click at [238, 83] on div "Select Item" at bounding box center [198, 88] width 84 height 11
click at [235, 87] on div "Select Item" at bounding box center [198, 88] width 84 height 11
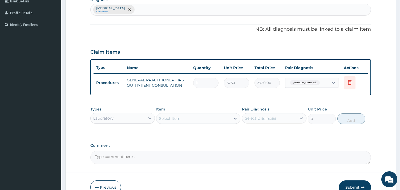
click at [187, 115] on div "Select Item" at bounding box center [194, 118] width 74 height 9
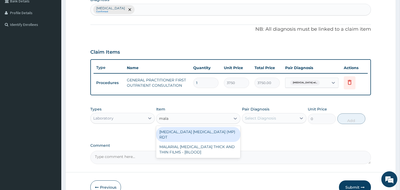
type input "malar"
click at [194, 133] on div "MALARIA PARASITE (MP) RDT" at bounding box center [198, 134] width 84 height 15
type input "2000"
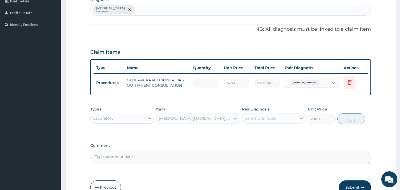
click at [266, 114] on div "Select Diagnosis" at bounding box center [269, 118] width 54 height 9
click at [274, 133] on label "Plasmodium malariae malaria without complication" at bounding box center [267, 131] width 33 height 5
checkbox input "true"
click at [354, 119] on button "Add" at bounding box center [352, 118] width 28 height 11
type input "0"
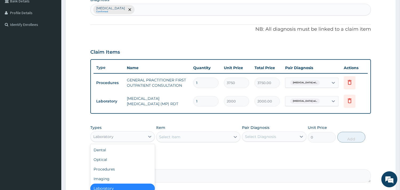
click at [129, 133] on div "Laboratory" at bounding box center [118, 136] width 54 height 9
type input "dr"
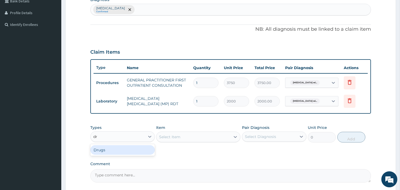
click at [142, 151] on div "Drugs" at bounding box center [122, 150] width 65 height 10
click at [177, 137] on div "Select Item" at bounding box center [198, 136] width 84 height 11
drag, startPoint x: 215, startPoint y: 138, endPoint x: 217, endPoint y: 141, distance: 3.4
click at [216, 139] on div "Select Item" at bounding box center [198, 136] width 84 height 11
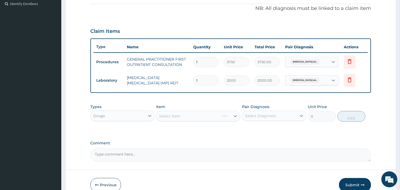
scroll to position [187, 0]
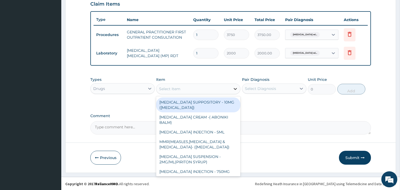
click at [235, 89] on icon at bounding box center [235, 88] width 5 height 5
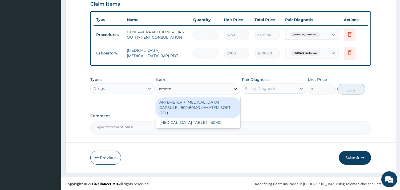
type input "amatem"
click at [201, 109] on div "ARTEMETER + LUMEFANTRINE CAPSULE - 80/480MG (AMATEM SOFT GEL)" at bounding box center [198, 107] width 84 height 20
type input "420"
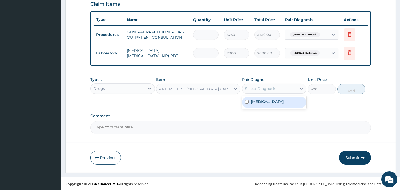
click at [262, 86] on div "Select Diagnosis" at bounding box center [260, 88] width 31 height 5
drag, startPoint x: 262, startPoint y: 108, endPoint x: 340, endPoint y: 84, distance: 81.4
click at [262, 104] on label "Plasmodium malariae malaria without complication" at bounding box center [267, 101] width 33 height 5
checkbox input "true"
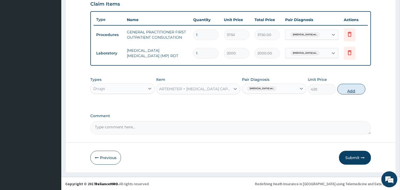
click at [352, 84] on button "Add" at bounding box center [352, 89] width 28 height 11
type input "0"
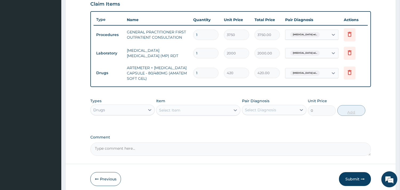
type input "0.00"
type input "6"
type input "2520.00"
type input "6"
click at [215, 107] on div "Select Item" at bounding box center [194, 110] width 74 height 9
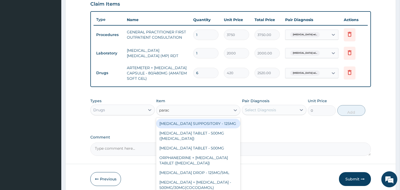
type input "parace"
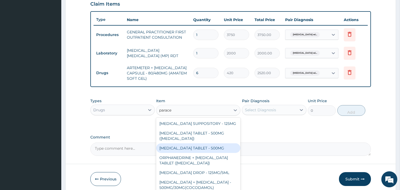
drag, startPoint x: 207, startPoint y: 153, endPoint x: 258, endPoint y: 125, distance: 58.1
click at [212, 150] on div "PARACETAMOL TABLET - 500MG" at bounding box center [198, 148] width 84 height 10
type input "33.599999999999994"
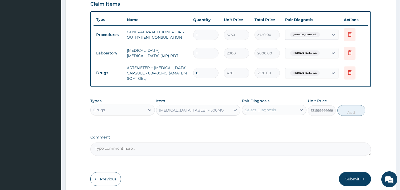
click at [267, 111] on div "Select Diagnosis" at bounding box center [260, 109] width 31 height 5
click at [278, 126] on label "Plasmodium malariae malaria without complication" at bounding box center [267, 122] width 33 height 5
checkbox input "true"
click at [356, 110] on button "Add" at bounding box center [352, 110] width 28 height 11
type input "0"
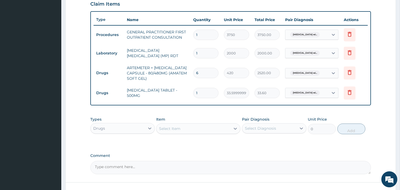
type input "18"
type input "604.80"
type input "18"
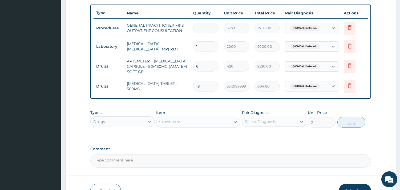
scroll to position [227, 0]
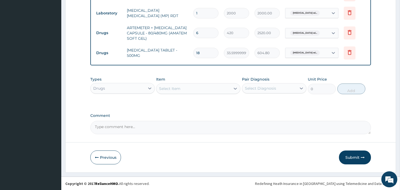
click at [349, 156] on button "Submit" at bounding box center [355, 157] width 32 height 14
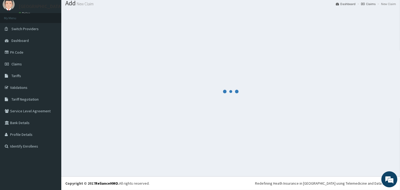
scroll to position [17, 0]
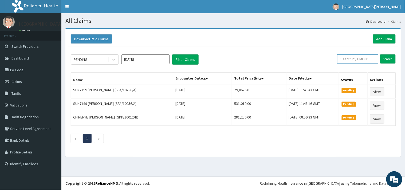
click at [373, 59] on input "text" at bounding box center [357, 58] width 41 height 9
paste input "TMT/10150/A"
click at [336, 57] on input "TMT/10150/A" at bounding box center [349, 58] width 38 height 9
type input "TMT/10150/A"
click at [382, 58] on input "Search" at bounding box center [387, 58] width 15 height 9
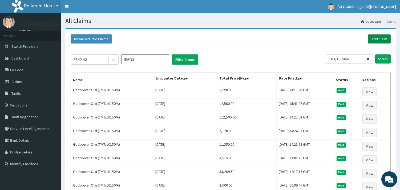
click at [382, 37] on link "Add Claim" at bounding box center [379, 38] width 23 height 9
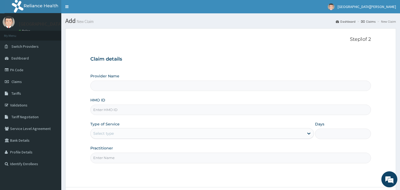
type input "ST. [PERSON_NAME][GEOGRAPHIC_DATA] -[GEOGRAPHIC_DATA]"
click at [116, 106] on input "HMO ID" at bounding box center [230, 110] width 281 height 10
paste input "TMT/10150/A"
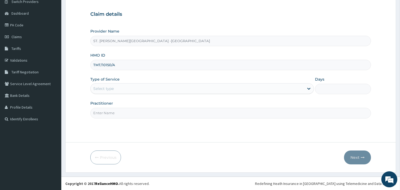
scroll to position [45, 0]
type input "TMT/10150/A"
click at [109, 86] on div "Select type" at bounding box center [103, 88] width 21 height 5
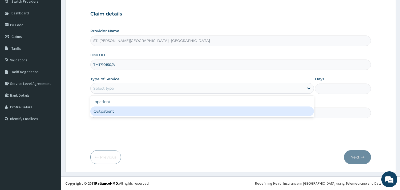
click at [114, 111] on div "Outpatient" at bounding box center [202, 111] width 224 height 10
type input "1"
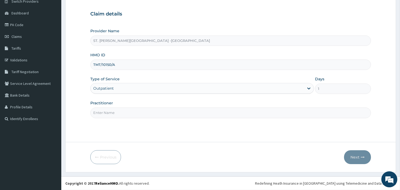
click at [114, 111] on input "Practitioner" at bounding box center [230, 112] width 281 height 10
type input "ONYESOH"
click at [353, 156] on button "Next" at bounding box center [357, 157] width 27 height 14
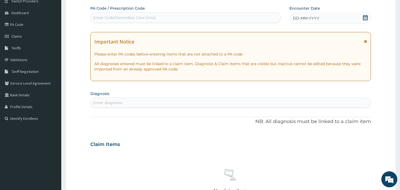
click at [212, 20] on div "Enter Code(Secondary Care Only)" at bounding box center [186, 17] width 190 height 9
paste input "PA/570339"
type input "PA/570339"
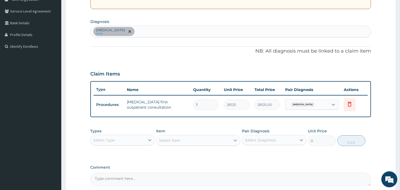
scroll to position [110, 0]
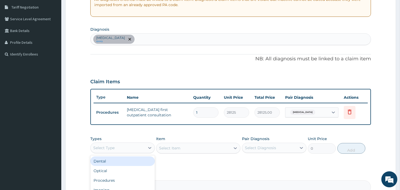
click at [102, 145] on div "Select Type" at bounding box center [103, 147] width 21 height 5
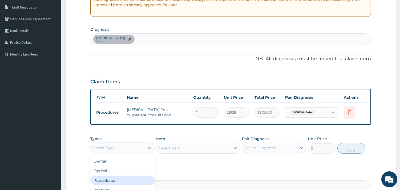
click at [102, 179] on div "Procedures" at bounding box center [122, 180] width 65 height 10
click at [202, 149] on div "Select Item" at bounding box center [198, 148] width 84 height 11
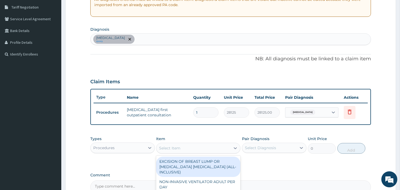
click at [202, 148] on div "Select Item" at bounding box center [194, 148] width 74 height 9
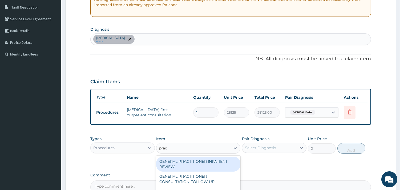
type input "pract"
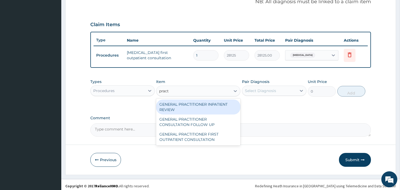
scroll to position [169, 0]
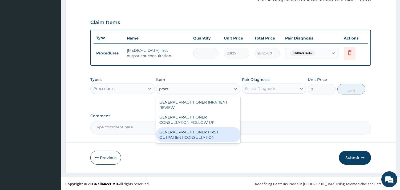
click at [204, 136] on div "GENERAL PRACTITIONER FIRST OUTPATIENT CONSULTATION" at bounding box center [198, 134] width 84 height 15
type input "3750"
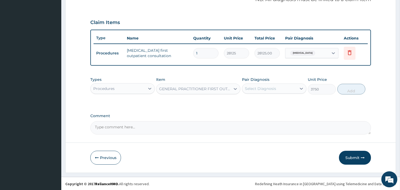
click at [269, 87] on div "Select Diagnosis" at bounding box center [260, 88] width 31 height 5
click at [269, 100] on div "Orchitis" at bounding box center [274, 102] width 65 height 11
checkbox input "true"
click at [357, 86] on button "Add" at bounding box center [352, 89] width 28 height 11
type input "0"
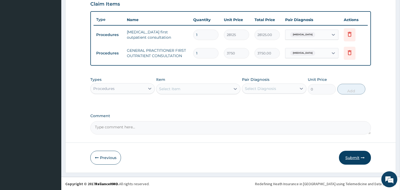
click at [362, 156] on icon "button" at bounding box center [363, 158] width 4 height 4
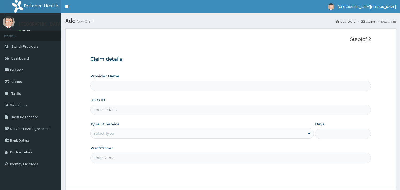
click at [140, 108] on input "HMO ID" at bounding box center [230, 110] width 281 height 10
paste input "PA/570339"
type input "PA/570339"
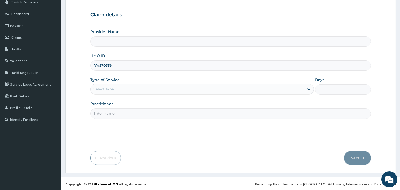
type input "ST. Catherine's Specialist Hospital -Rivers"
drag, startPoint x: 133, startPoint y: 65, endPoint x: 98, endPoint y: 65, distance: 35.2
click at [98, 65] on input "PA/570339" at bounding box center [230, 64] width 281 height 10
paste input "TMT/10150/A"
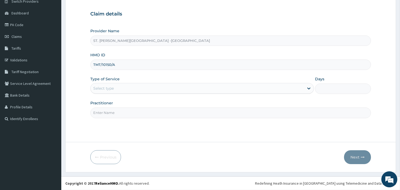
type input "TMT/10150/A"
click at [117, 86] on div "Select type" at bounding box center [198, 88] width 214 height 9
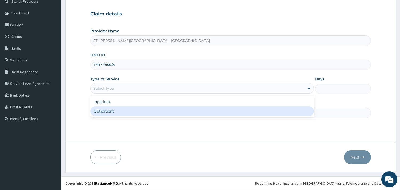
click at [118, 111] on div "Outpatient" at bounding box center [202, 111] width 224 height 10
type input "1"
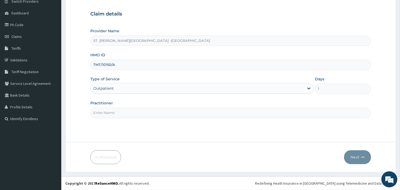
click at [123, 117] on input "Practitioner" at bounding box center [230, 112] width 281 height 10
type input "ONYESOH"
click at [355, 158] on button "Next" at bounding box center [357, 157] width 27 height 14
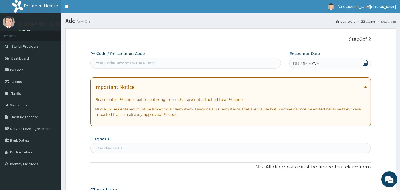
click at [169, 62] on div "Enter Code(Secondary Care Only)" at bounding box center [186, 63] width 190 height 9
paste input "PA/F03CD3"
type input "PA/F03CD3"
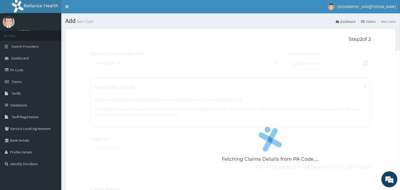
scroll to position [149, 0]
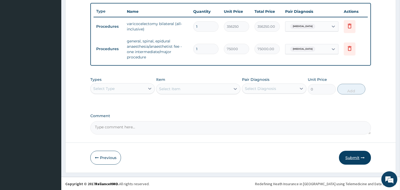
click at [351, 160] on button "Submit" at bounding box center [355, 158] width 32 height 14
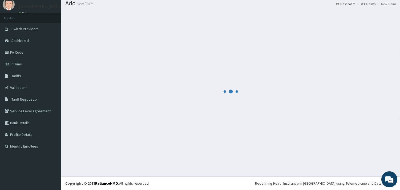
scroll to position [17, 0]
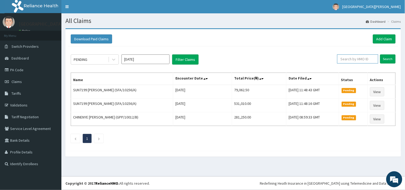
click at [351, 58] on input "text" at bounding box center [357, 58] width 41 height 9
paste input "AFH/10015/B"
click at [336, 59] on input "AFH/10015/B" at bounding box center [349, 58] width 38 height 9
type input "AFH/10015/B"
click at [385, 58] on input "Search" at bounding box center [387, 58] width 15 height 9
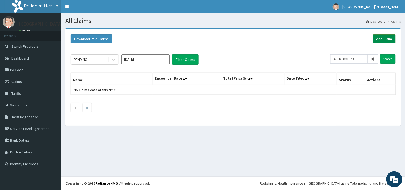
click at [375, 40] on link "Add Claim" at bounding box center [384, 38] width 23 height 9
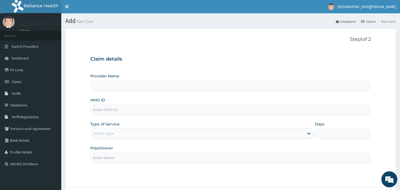
type input "ST. [PERSON_NAME][GEOGRAPHIC_DATA] -[GEOGRAPHIC_DATA]"
click at [156, 111] on input "HMO ID" at bounding box center [230, 110] width 281 height 10
paste input "AFH/10015/B"
type input "AFH/10015/B"
click at [118, 131] on div "Select type" at bounding box center [198, 133] width 214 height 9
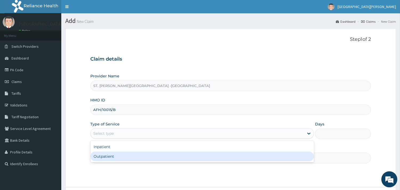
click at [117, 156] on div "Outpatient" at bounding box center [202, 156] width 224 height 10
type input "1"
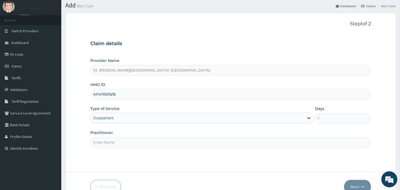
scroll to position [45, 0]
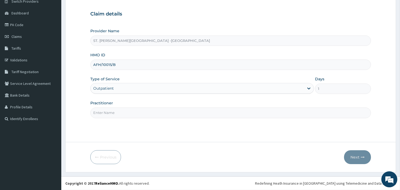
click at [142, 114] on input "Practitioner" at bounding box center [230, 112] width 281 height 10
type input "ONYESOH"
click at [355, 155] on button "Next" at bounding box center [357, 157] width 27 height 14
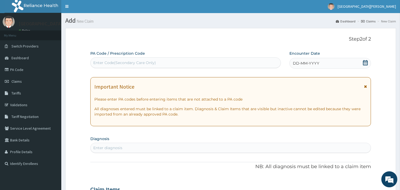
scroll to position [0, 0]
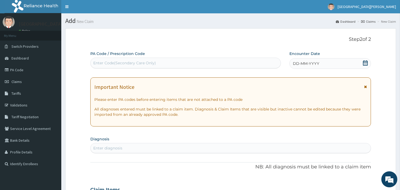
click at [181, 62] on div "Enter Code(Secondary Care Only)" at bounding box center [186, 63] width 190 height 9
paste input "PA/EE477B"
type input "PA/EE477B"
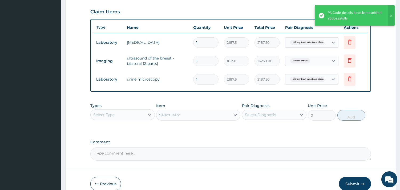
scroll to position [193, 0]
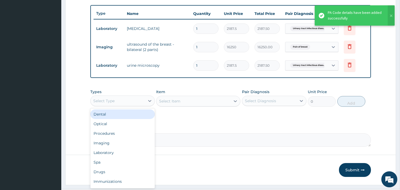
click at [140, 102] on div "Select Type" at bounding box center [118, 101] width 54 height 9
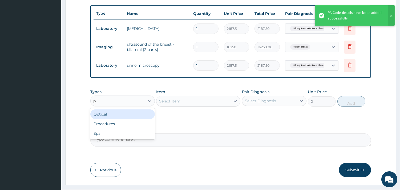
type input "pr"
click at [137, 118] on div "Procedures" at bounding box center [122, 114] width 65 height 10
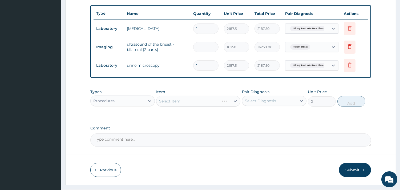
click at [174, 101] on div "Select Item" at bounding box center [198, 101] width 84 height 11
click at [166, 103] on div "Select Item" at bounding box center [169, 100] width 21 height 5
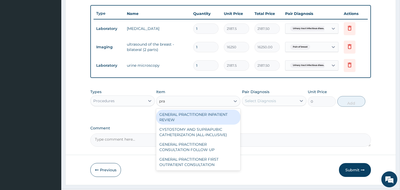
type input "prac"
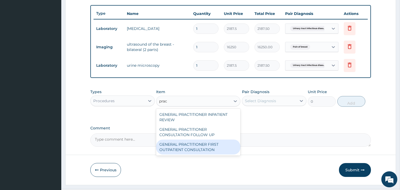
click at [205, 148] on div "GENERAL PRACTITIONER FIRST OUTPATIENT CONSULTATION" at bounding box center [198, 146] width 84 height 15
type input "3750"
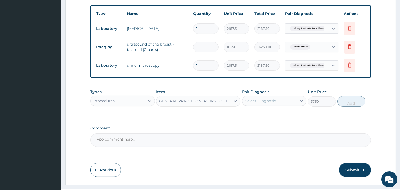
click at [279, 100] on div "Select Diagnosis" at bounding box center [269, 101] width 54 height 9
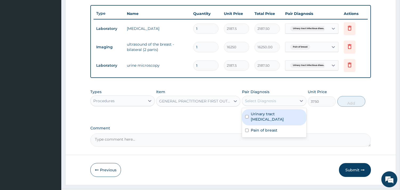
click at [275, 117] on label "Urinary tract [MEDICAL_DATA]" at bounding box center [277, 116] width 53 height 11
checkbox input "true"
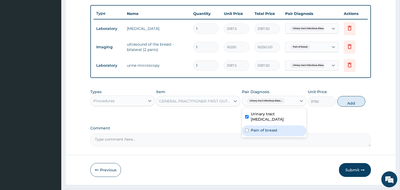
click at [271, 129] on label "Pain of breast" at bounding box center [264, 129] width 27 height 5
checkbox input "true"
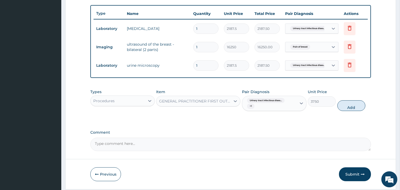
drag, startPoint x: 342, startPoint y: 104, endPoint x: 178, endPoint y: 99, distance: 164.1
click at [342, 104] on button "Add" at bounding box center [352, 105] width 28 height 11
type input "0"
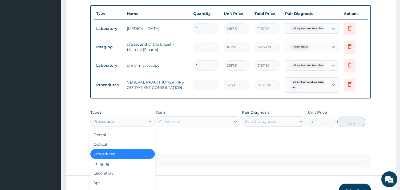
click at [129, 121] on div "Procedures" at bounding box center [118, 121] width 54 height 9
type input "d"
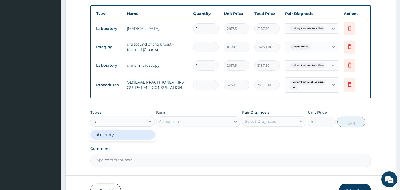
type input "lab"
click at [134, 133] on div "Laboratory" at bounding box center [122, 135] width 65 height 10
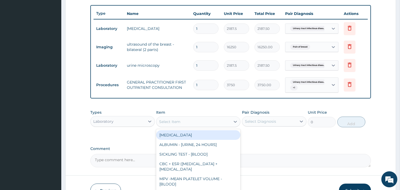
click at [182, 121] on div "Select Item" at bounding box center [194, 121] width 74 height 9
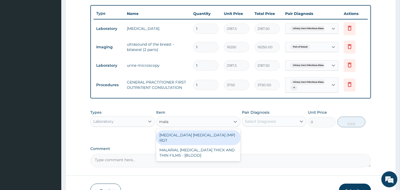
type input "malar"
drag, startPoint x: 204, startPoint y: 135, endPoint x: 225, endPoint y: 129, distance: 21.8
click at [204, 135] on div "[MEDICAL_DATA] [MEDICAL_DATA] (MP) RDT" at bounding box center [198, 137] width 84 height 15
type input "2000"
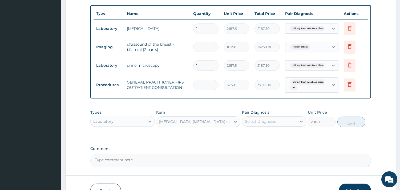
click at [270, 121] on div "Select Diagnosis" at bounding box center [260, 121] width 31 height 5
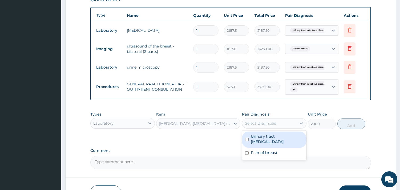
scroll to position [105, 0]
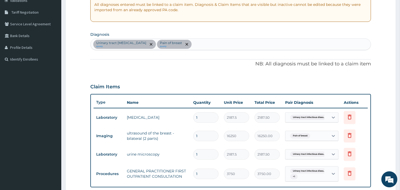
click at [226, 41] on div "Urinary tract infectious disease query Pain of breast query" at bounding box center [231, 44] width 280 height 11
type input "malaria"
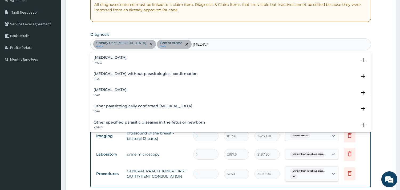
click at [116, 54] on div "Plasmodium malariae malaria without complication 1F42.Z Select Status Query Que…" at bounding box center [230, 61] width 281 height 16
click at [115, 57] on h4 "[MEDICAL_DATA]" at bounding box center [110, 57] width 33 height 4
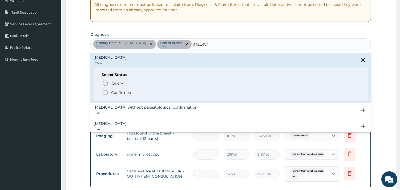
click at [103, 93] on circle "status option filled" at bounding box center [105, 92] width 5 height 5
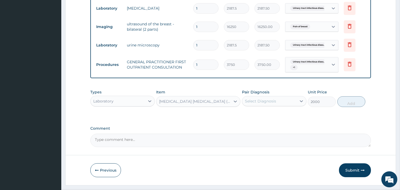
scroll to position [227, 0]
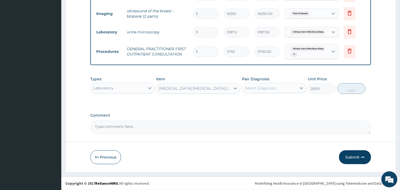
drag, startPoint x: 261, startPoint y: 87, endPoint x: 261, endPoint y: 94, distance: 6.1
click at [261, 89] on div "Select Diagnosis" at bounding box center [260, 87] width 31 height 5
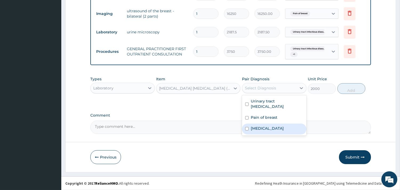
click at [262, 131] on label "[MEDICAL_DATA]" at bounding box center [267, 128] width 33 height 5
checkbox input "true"
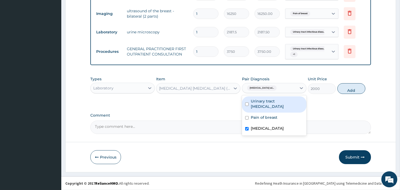
click at [345, 90] on button "Add" at bounding box center [352, 88] width 28 height 11
type input "0"
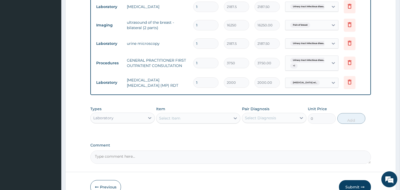
scroll to position [197, 0]
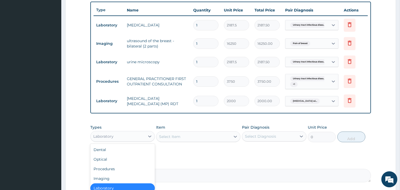
click at [143, 135] on div "Laboratory" at bounding box center [118, 136] width 54 height 9
type input "dr"
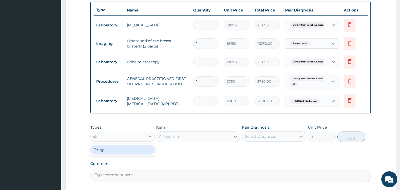
click at [133, 147] on div "Drugs" at bounding box center [122, 150] width 65 height 10
click at [197, 135] on div "Select Item" at bounding box center [198, 136] width 84 height 11
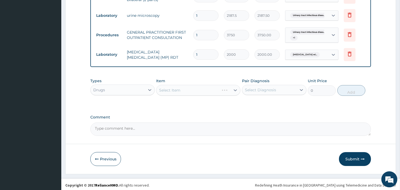
scroll to position [245, 0]
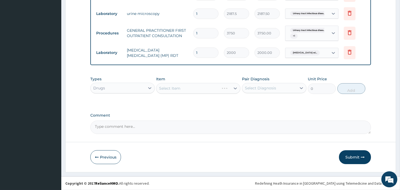
drag, startPoint x: 220, startPoint y: 81, endPoint x: 220, endPoint y: 84, distance: 3.7
click at [220, 81] on div "Item Select Item" at bounding box center [198, 85] width 84 height 18
click at [221, 85] on div "Select Item" at bounding box center [198, 88] width 84 height 11
click at [235, 88] on div "Select Item" at bounding box center [198, 88] width 84 height 11
click at [236, 87] on div "Select Item" at bounding box center [198, 88] width 84 height 11
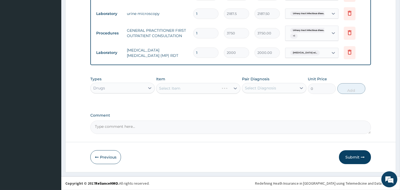
click at [235, 88] on div "Select Item" at bounding box center [198, 88] width 84 height 11
click at [231, 88] on div at bounding box center [236, 88] width 10 height 10
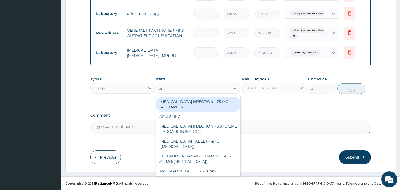
type input "aree"
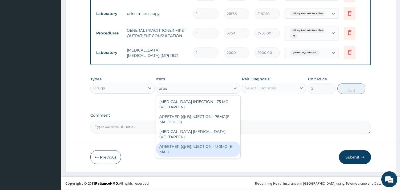
click at [216, 142] on div "AREETHER (@-B)INJECTION - 150MG (E-MAL)" at bounding box center [198, 149] width 84 height 15
type input "1680"
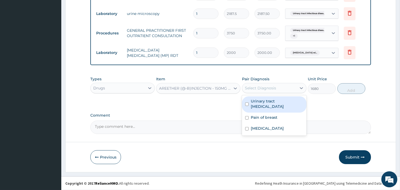
click at [264, 87] on div "Select Diagnosis" at bounding box center [260, 87] width 31 height 5
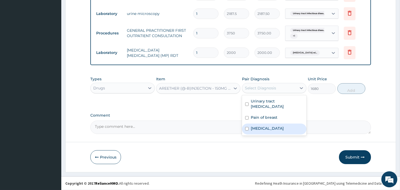
click at [272, 131] on label "[MEDICAL_DATA]" at bounding box center [267, 128] width 33 height 5
checkbox input "true"
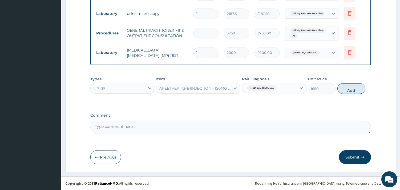
click at [367, 82] on div "Types Drugs Item AREETHER (@-B)INJECTION - 150MG (E-MAL) Pair Diagnosis Plasmod…" at bounding box center [230, 85] width 281 height 23
click at [358, 85] on button "Add" at bounding box center [352, 88] width 28 height 11
type input "0"
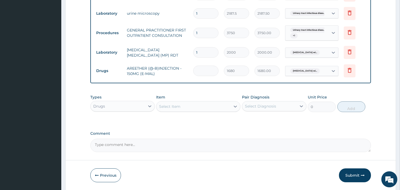
type input "0.00"
type input "3"
type input "5040.00"
type input "3"
click at [202, 107] on div "Select Item" at bounding box center [194, 106] width 74 height 9
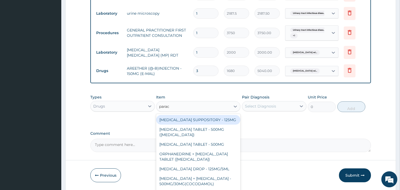
type input "parace"
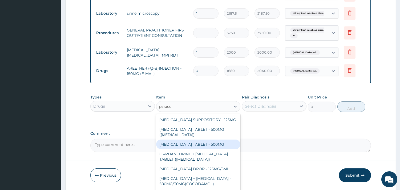
click at [210, 149] on div "[MEDICAL_DATA] TABLET - 500MG" at bounding box center [198, 144] width 84 height 10
type input "33.599999999999994"
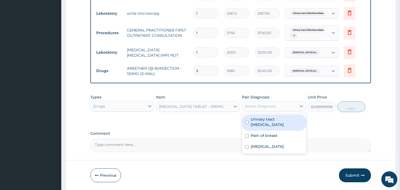
click at [276, 105] on div "Select Diagnosis" at bounding box center [260, 105] width 31 height 5
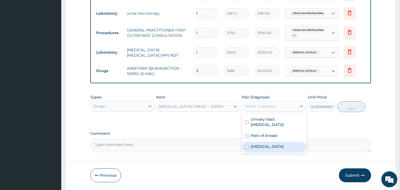
click at [269, 149] on label "Plasmodium malariae malaria without complication" at bounding box center [267, 146] width 33 height 5
checkbox input "true"
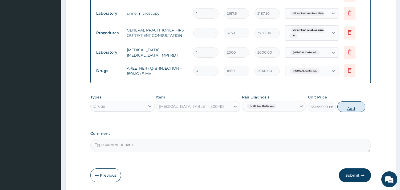
click at [342, 108] on button "Add" at bounding box center [352, 106] width 28 height 11
type input "0"
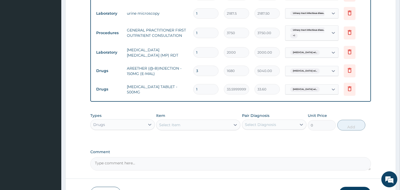
type input "18"
type input "604.80"
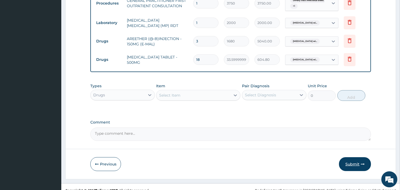
type input "18"
click at [356, 160] on button "Submit" at bounding box center [355, 164] width 32 height 14
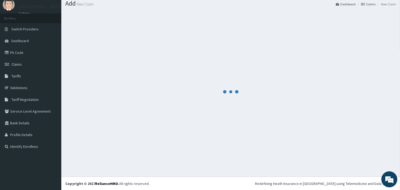
scroll to position [275, 0]
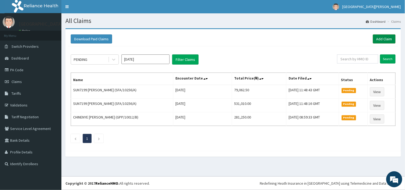
click at [387, 38] on link "Add Claim" at bounding box center [384, 38] width 23 height 9
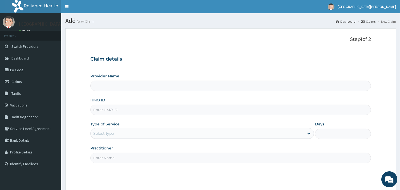
click at [109, 111] on input "HMO ID" at bounding box center [230, 110] width 281 height 10
click at [110, 113] on input "HMO ID" at bounding box center [230, 110] width 281 height 10
paste input "AFH/10015/C"
type input "AFH/10015/C"
type input "ST. [PERSON_NAME][GEOGRAPHIC_DATA] -[GEOGRAPHIC_DATA]"
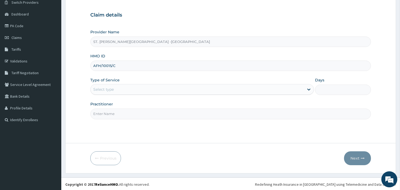
scroll to position [45, 0]
drag, startPoint x: 110, startPoint y: 113, endPoint x: 151, endPoint y: 110, distance: 41.7
click at [147, 112] on div "Provider Name ST. [PERSON_NAME]'s Specialist Hospital -Rivers HMO ID AFH/10015/…" at bounding box center [230, 73] width 281 height 90
type input "AFH/10015/C"
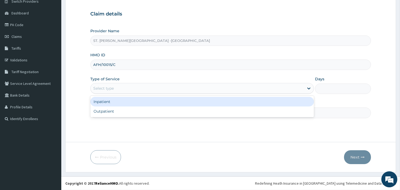
click at [121, 86] on div "Select type" at bounding box center [198, 88] width 214 height 9
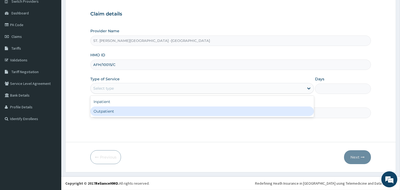
click at [108, 110] on div "Outpatient" at bounding box center [202, 111] width 224 height 10
type input "1"
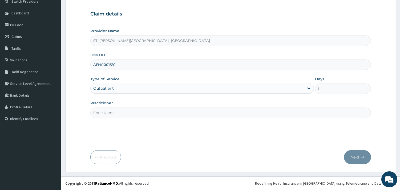
click at [119, 110] on input "Practitioner" at bounding box center [230, 112] width 281 height 10
type input "ONYESOH"
click at [353, 157] on button "Next" at bounding box center [357, 157] width 27 height 14
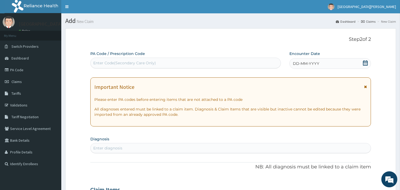
scroll to position [0, 0]
click at [365, 60] on icon at bounding box center [365, 62] width 5 height 5
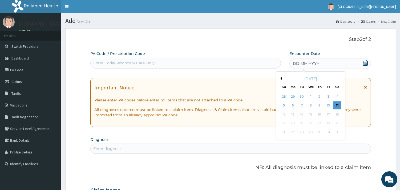
click at [281, 78] on button "Previous Month" at bounding box center [280, 78] width 3 height 3
click at [330, 123] on div "26" at bounding box center [329, 123] width 8 height 8
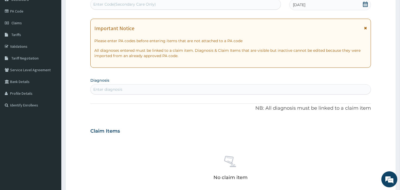
scroll to position [59, 0]
click at [153, 86] on div "Enter diagnosis" at bounding box center [231, 89] width 280 height 9
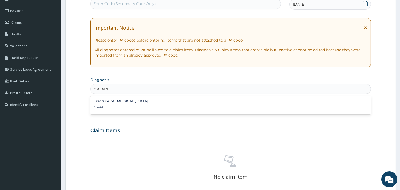
type input "[MEDICAL_DATA]"
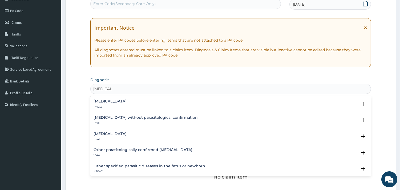
click at [127, 100] on h4 "[MEDICAL_DATA]" at bounding box center [110, 101] width 33 height 4
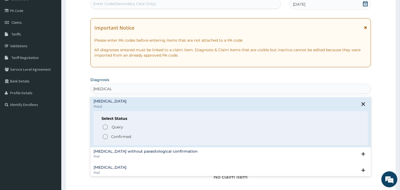
click at [104, 137] on icon "status option filled" at bounding box center [105, 136] width 6 height 6
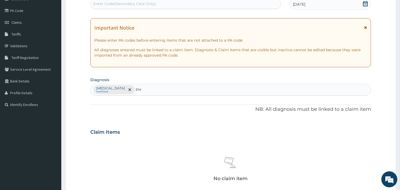
type input "P"
type input "TONSILL"
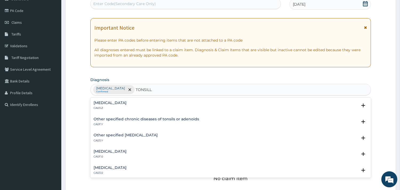
click at [113, 101] on h4 "[MEDICAL_DATA]" at bounding box center [110, 103] width 33 height 4
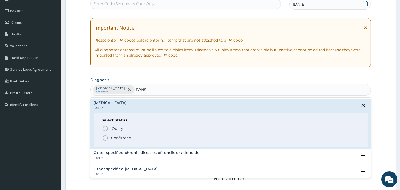
click at [102, 139] on icon "status option filled" at bounding box center [105, 138] width 6 height 6
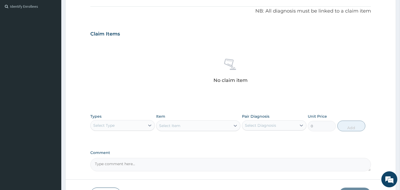
scroll to position [178, 0]
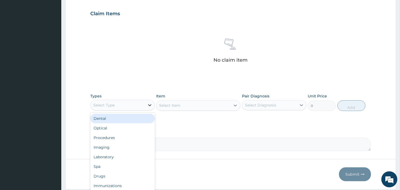
click at [150, 105] on icon at bounding box center [149, 105] width 3 height 2
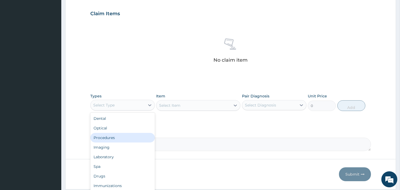
click at [137, 138] on div "Procedures" at bounding box center [122, 138] width 65 height 10
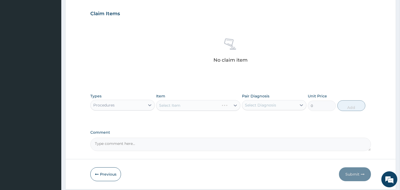
click at [186, 106] on div "Select Item" at bounding box center [198, 105] width 84 height 11
click at [185, 102] on div "Select Item" at bounding box center [194, 105] width 74 height 9
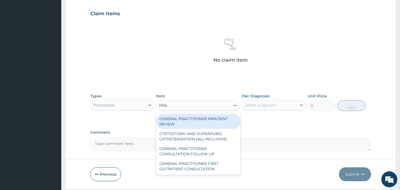
type input "PRAC"
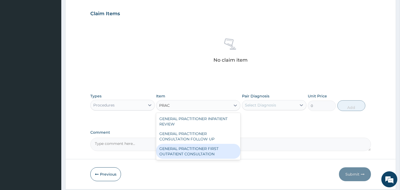
drag, startPoint x: 177, startPoint y: 154, endPoint x: 177, endPoint y: 149, distance: 5.1
click at [177, 153] on div "GENERAL PRACTITIONER FIRST OUTPATIENT CONSULTATION" at bounding box center [198, 151] width 84 height 15
type input "3750"
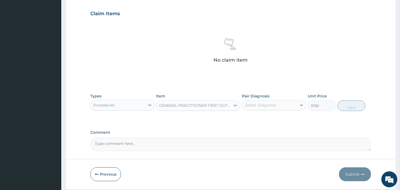
click at [267, 102] on div "Select Diagnosis" at bounding box center [260, 104] width 31 height 5
click at [268, 119] on label "[MEDICAL_DATA]" at bounding box center [267, 117] width 33 height 5
checkbox input "true"
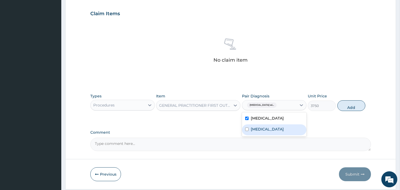
drag, startPoint x: 269, startPoint y: 140, endPoint x: 283, endPoint y: 134, distance: 14.9
click at [270, 132] on label "[MEDICAL_DATA]" at bounding box center [267, 128] width 33 height 5
checkbox input "true"
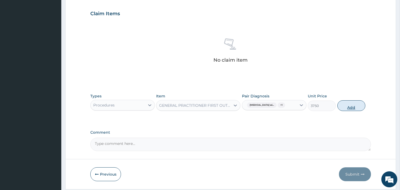
click at [357, 106] on button "Add" at bounding box center [352, 105] width 28 height 11
type input "0"
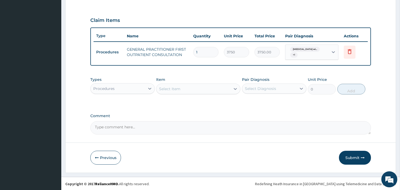
click at [125, 89] on div "Procedures" at bounding box center [118, 88] width 54 height 9
type input "LAB"
click at [127, 102] on div "Laboratory" at bounding box center [122, 102] width 65 height 10
click at [227, 90] on div "Select Item" at bounding box center [198, 88] width 84 height 11
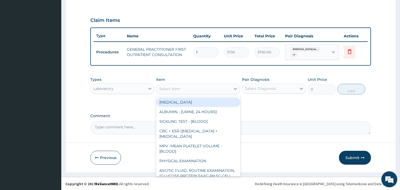
drag, startPoint x: 231, startPoint y: 86, endPoint x: 239, endPoint y: 77, distance: 11.4
click at [234, 86] on div at bounding box center [236, 89] width 10 height 10
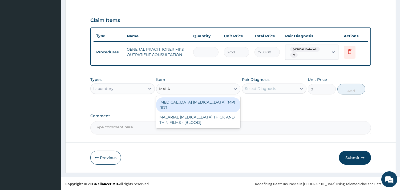
type input "MALAR"
click at [175, 102] on div "[MEDICAL_DATA] [MEDICAL_DATA] (MP) RDT" at bounding box center [198, 104] width 84 height 15
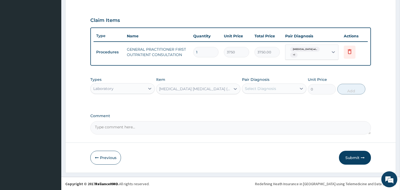
type input "2000"
click at [280, 89] on div "Select Diagnosis" at bounding box center [269, 88] width 54 height 9
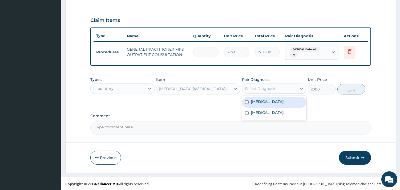
click at [268, 104] on label "[MEDICAL_DATA]" at bounding box center [267, 101] width 33 height 5
checkbox input "true"
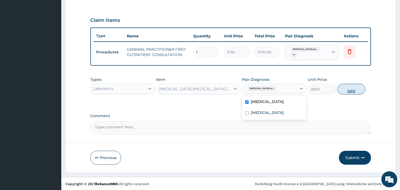
click at [346, 88] on button "Add" at bounding box center [352, 89] width 28 height 11
type input "0"
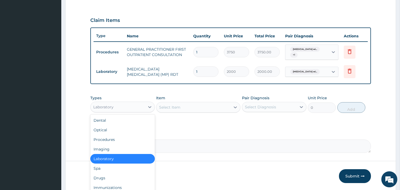
click at [111, 107] on div "Laboratory" at bounding box center [103, 106] width 20 height 5
type input "DR"
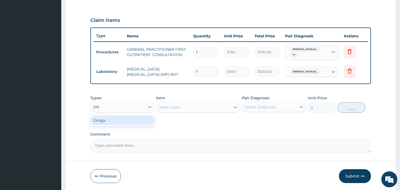
click at [107, 117] on div "Drugs" at bounding box center [122, 120] width 65 height 10
click at [205, 108] on div "Select Item" at bounding box center [198, 107] width 84 height 11
click at [201, 103] on div "Select Item" at bounding box center [194, 107] width 74 height 9
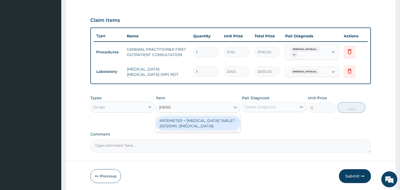
type input "COART"
click at [201, 121] on div "ARTEMETER + [MEDICAL_DATA] TABLET - 20/120MG ([MEDICAL_DATA])" at bounding box center [198, 123] width 84 height 15
type input "210"
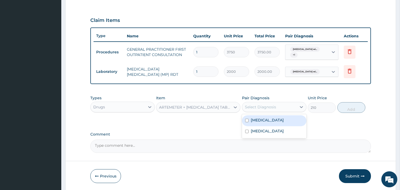
click at [267, 106] on div "Select Diagnosis" at bounding box center [260, 106] width 31 height 5
click at [267, 123] on label "[MEDICAL_DATA]" at bounding box center [267, 119] width 33 height 5
checkbox input "true"
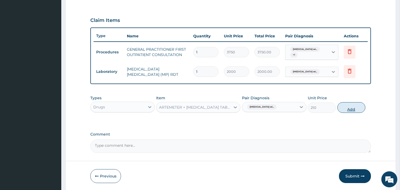
click at [353, 106] on button "Add" at bounding box center [352, 107] width 28 height 11
type input "0"
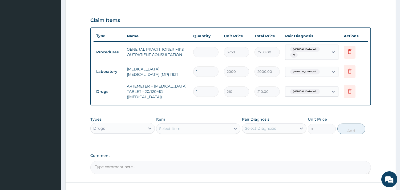
type input "12"
type input "2520.00"
type input "12"
click at [199, 124] on div "Select Item" at bounding box center [194, 128] width 74 height 9
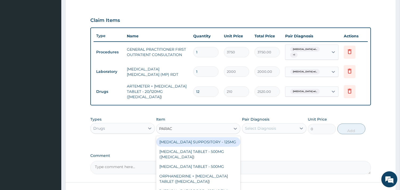
type input "PARACE"
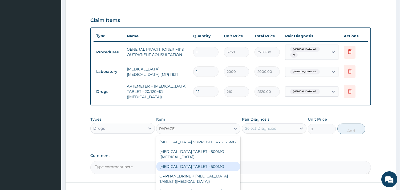
click at [208, 169] on div "PARACETAMOL TABLET - 500MG" at bounding box center [198, 167] width 84 height 10
type input "33.599999999999994"
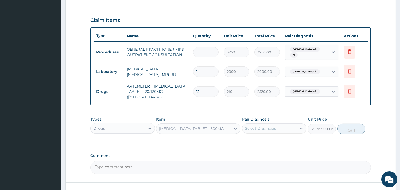
click at [246, 126] on div "Select Diagnosis" at bounding box center [260, 128] width 31 height 5
click at [270, 142] on label "Plasmodium malariae malaria without complication" at bounding box center [267, 141] width 33 height 5
checkbox input "true"
click at [350, 124] on button "Add" at bounding box center [352, 128] width 28 height 11
type input "0"
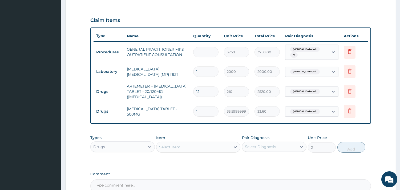
type input "15"
type input "504.00"
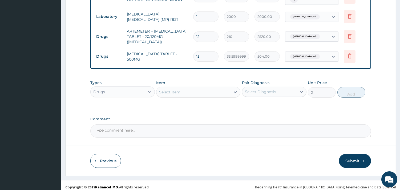
scroll to position [227, 0]
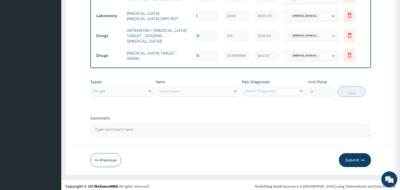
type input "15"
drag, startPoint x: 168, startPoint y: 75, endPoint x: 199, endPoint y: 99, distance: 39.1
click at [199, 99] on div "Types Drugs Item Select Item Pair Diagnosis Select Diagnosis Unit Price 0 Add" at bounding box center [230, 92] width 281 height 31
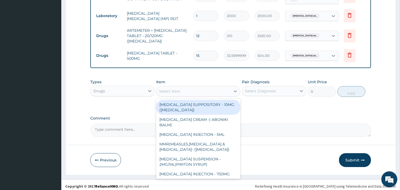
click at [189, 89] on div "Select Item" at bounding box center [194, 91] width 74 height 9
type input "728"
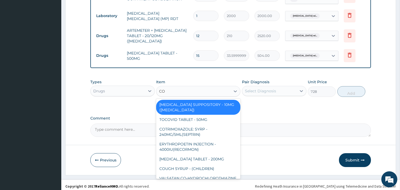
type input "CO"
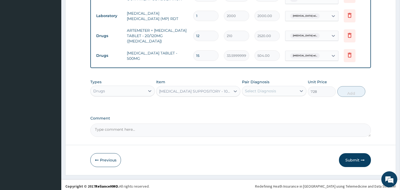
drag, startPoint x: 191, startPoint y: 61, endPoint x: 210, endPoint y: 104, distance: 47.6
click at [210, 104] on div "Types Drugs Item BISACODYL SUPPOSITORY - 10MG (DULCOLAX) Pair Diagnosis Select …" at bounding box center [230, 92] width 281 height 31
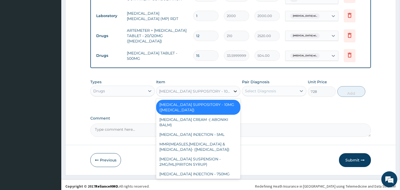
click at [231, 86] on div at bounding box center [236, 91] width 10 height 10
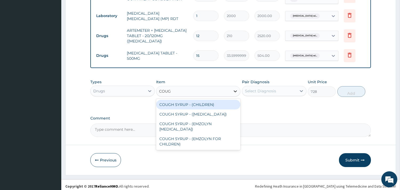
type input "COUGH"
click at [211, 100] on div "COUGH SYRUP - (CHILDREN)" at bounding box center [198, 105] width 84 height 10
type input "1120"
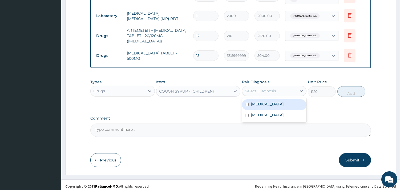
click at [257, 89] on div "Select Diagnosis" at bounding box center [260, 90] width 31 height 5
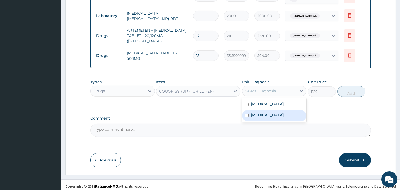
click at [263, 118] on label "Acute tonsillitis, unspecified" at bounding box center [267, 114] width 33 height 5
checkbox input "true"
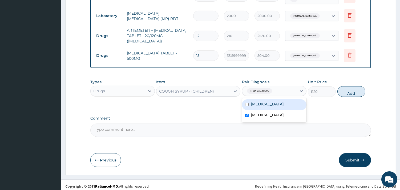
click at [358, 86] on button "Add" at bounding box center [352, 91] width 28 height 11
type input "0"
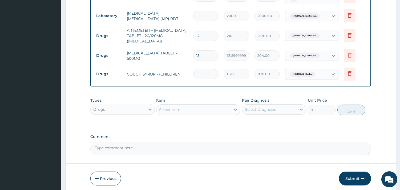
click at [183, 107] on div "Select Item" at bounding box center [194, 109] width 74 height 9
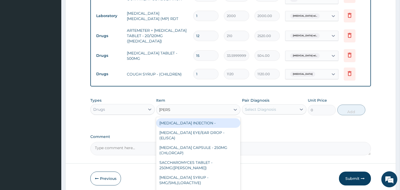
type input "LORAT"
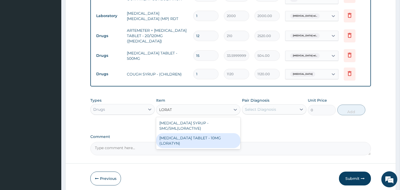
click at [195, 133] on div "LORATADINE TABLET - 10MG (LORATYN)" at bounding box center [198, 140] width 84 height 15
type input "98"
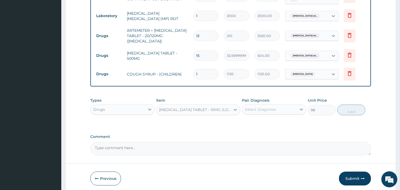
click at [207, 107] on div "LORATADINE TABLET - 10MG (LORATYN)" at bounding box center [195, 109] width 72 height 5
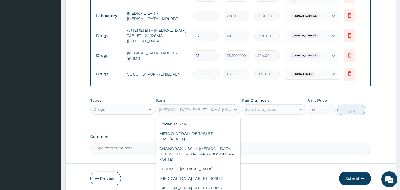
scroll to position [7747, 0]
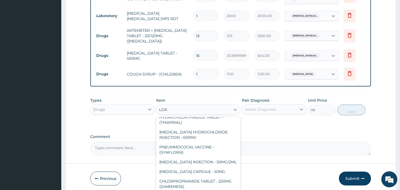
type input "LORA"
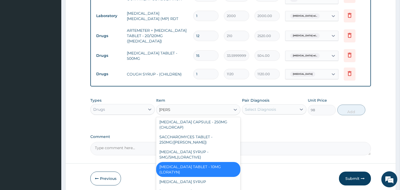
scroll to position [25, 0]
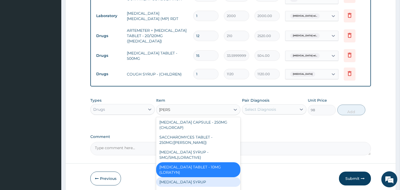
click at [195, 177] on div "CHLORAMPHENICOL SYRUP" at bounding box center [198, 182] width 84 height 10
type input "475.99999999999994"
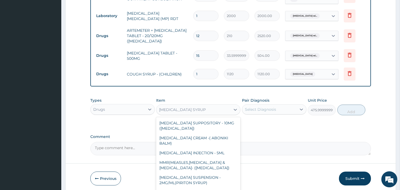
click at [225, 105] on div "CHLORAMPHENICOL SYRUP" at bounding box center [194, 109] width 74 height 9
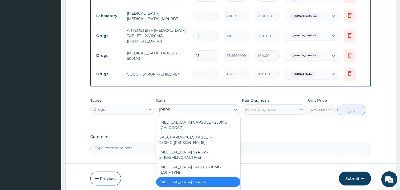
type input "LORAT"
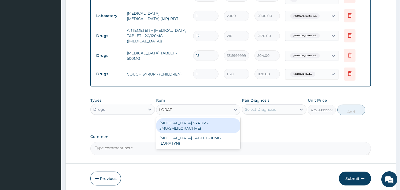
scroll to position [0, 0]
click at [213, 122] on div "LORATADINE SYRUP - 5MG/5ML(LORACTIVE)" at bounding box center [198, 125] width 84 height 15
type input "1232"
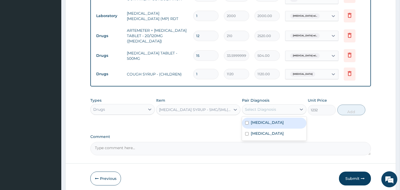
click at [262, 107] on div "Select Diagnosis" at bounding box center [260, 109] width 31 height 5
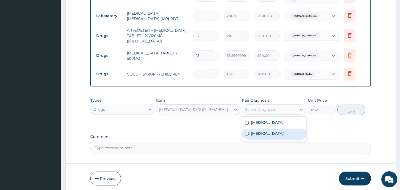
click at [273, 136] on label "Acute tonsillitis, unspecified" at bounding box center [267, 133] width 33 height 5
checkbox input "true"
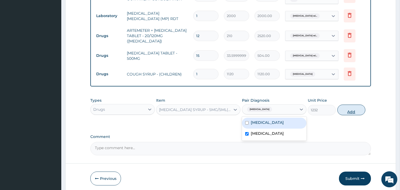
click at [357, 105] on button "Add" at bounding box center [352, 110] width 28 height 11
type input "0"
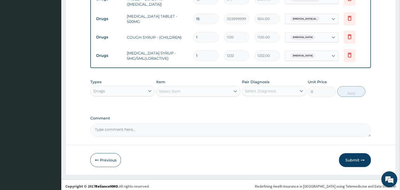
click at [351, 156] on button "Submit" at bounding box center [355, 160] width 32 height 14
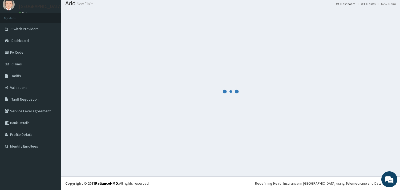
scroll to position [17, 0]
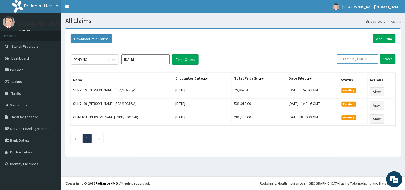
click at [357, 59] on input "text" at bounding box center [357, 58] width 41 height 9
paste input "AFH/10015/C"
click at [335, 59] on input "AFH/10015/C" at bounding box center [349, 58] width 38 height 9
type input "AFH/10015/C"
click at [389, 57] on input "Search" at bounding box center [387, 58] width 15 height 9
